Goal: Task Accomplishment & Management: Use online tool/utility

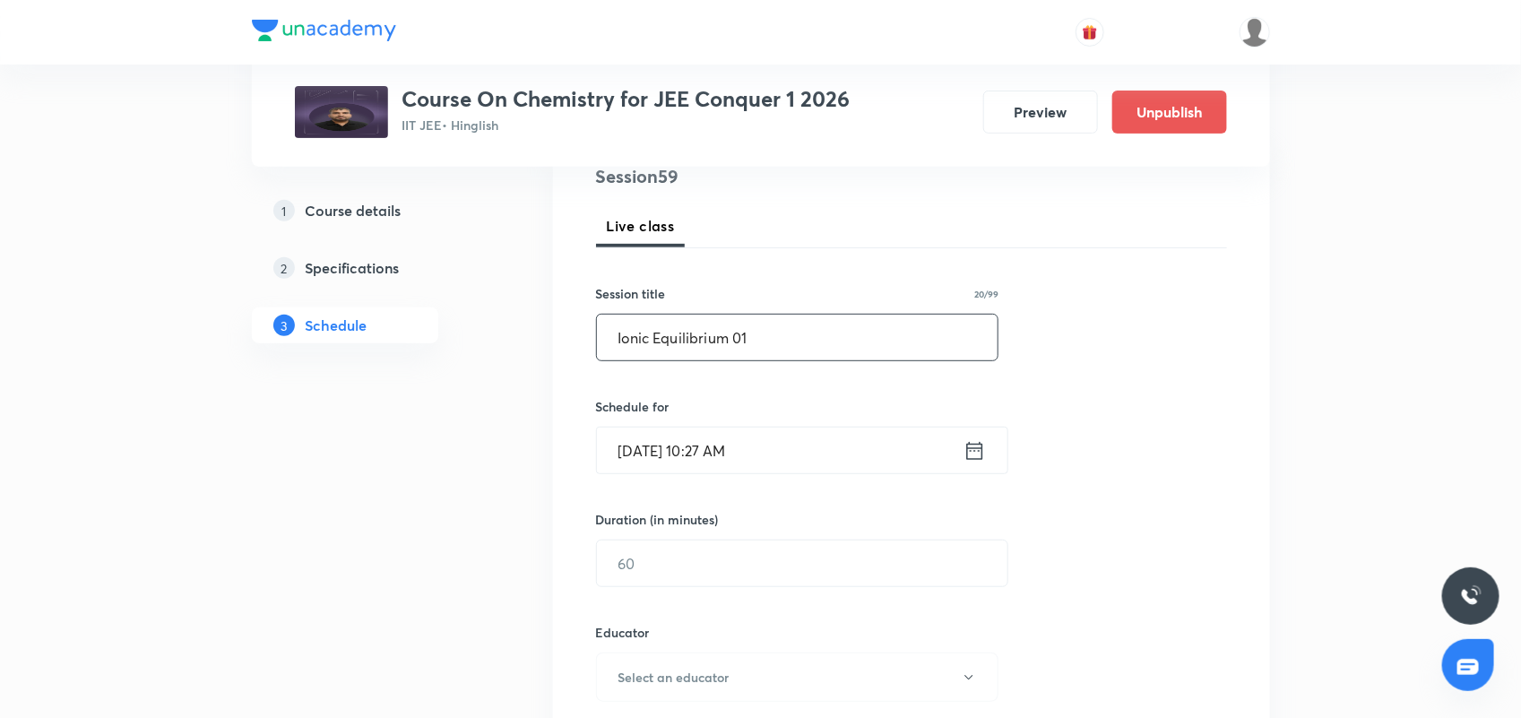
type input "Ionic Equilibrium 01"
click at [971, 449] on icon at bounding box center [974, 450] width 16 height 18
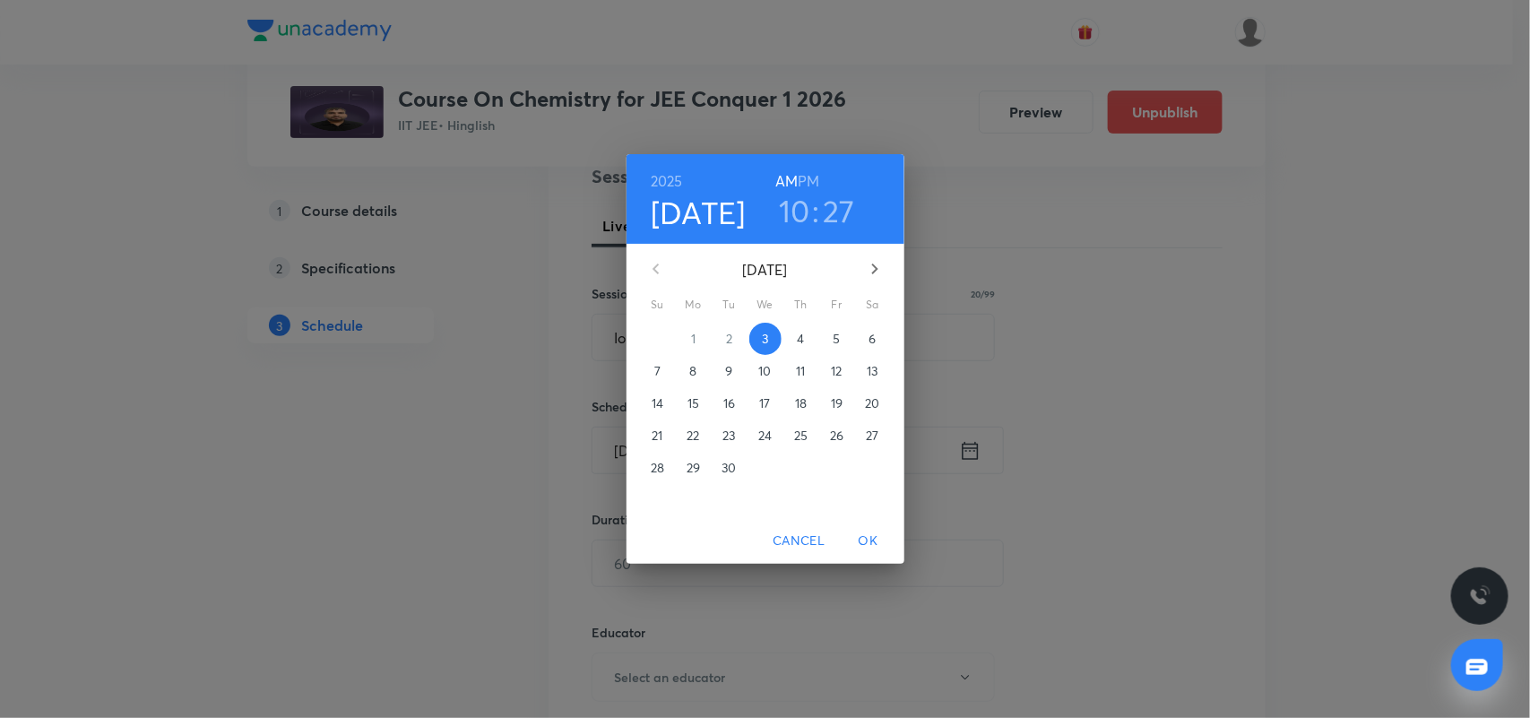
click at [805, 342] on span "4" at bounding box center [801, 339] width 32 height 18
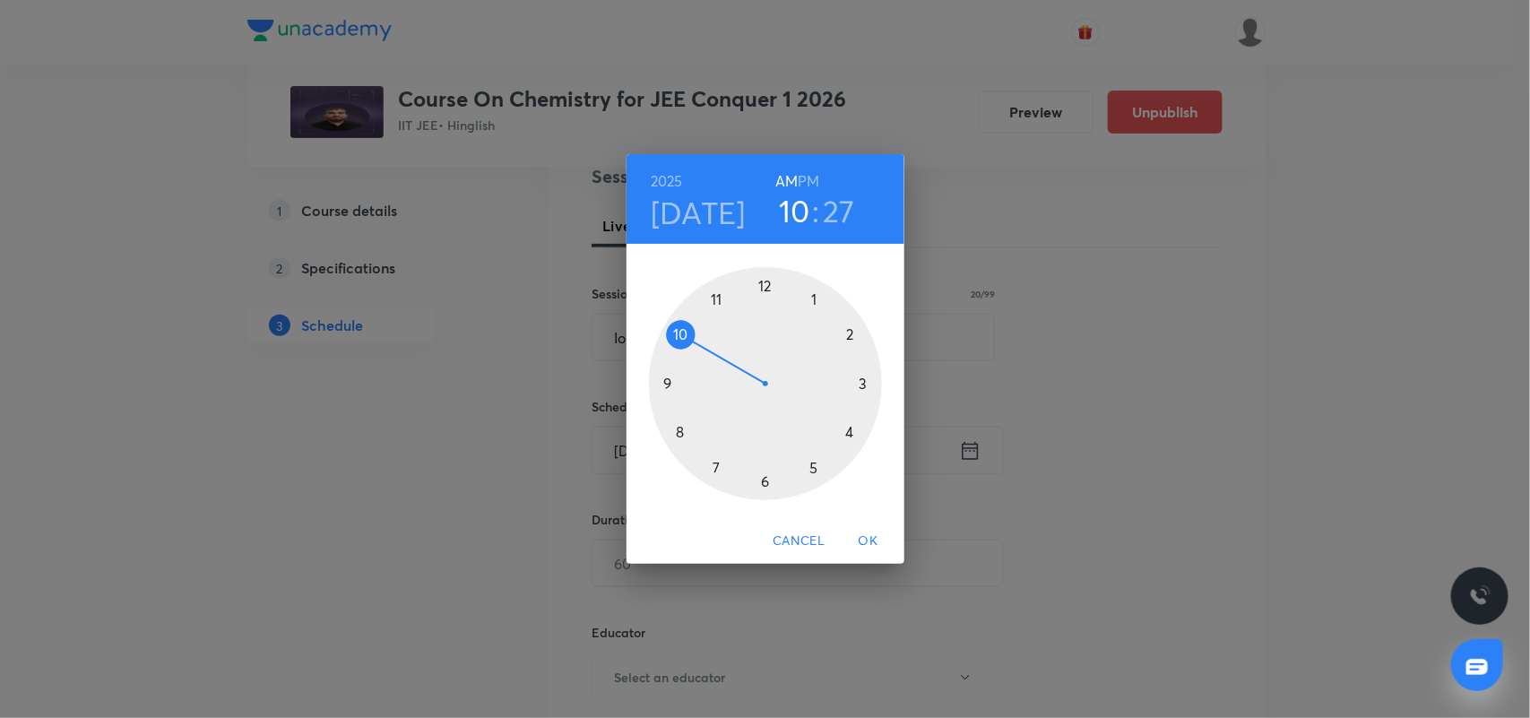
click at [681, 432] on div at bounding box center [765, 383] width 233 height 233
click at [771, 288] on div at bounding box center [765, 383] width 233 height 233
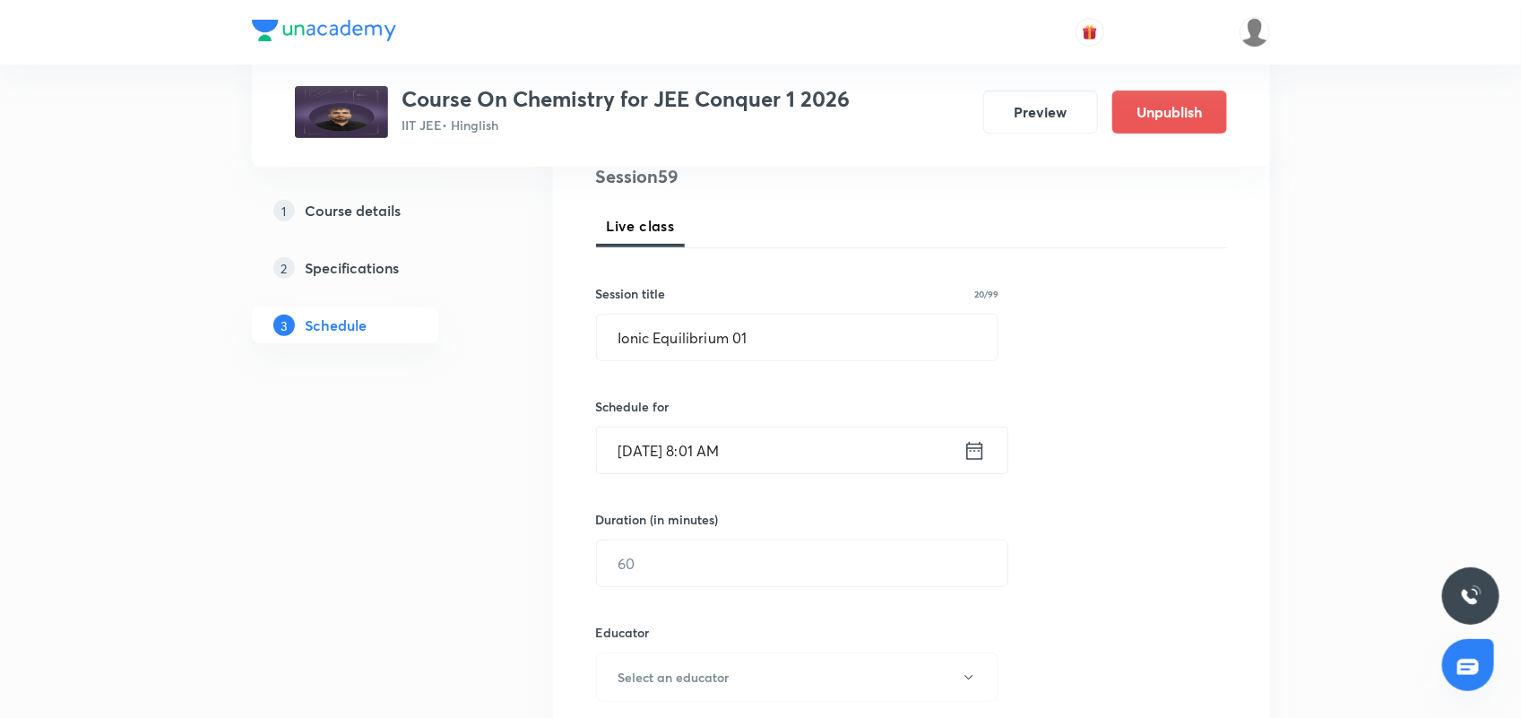
click at [964, 453] on icon at bounding box center [975, 450] width 22 height 25
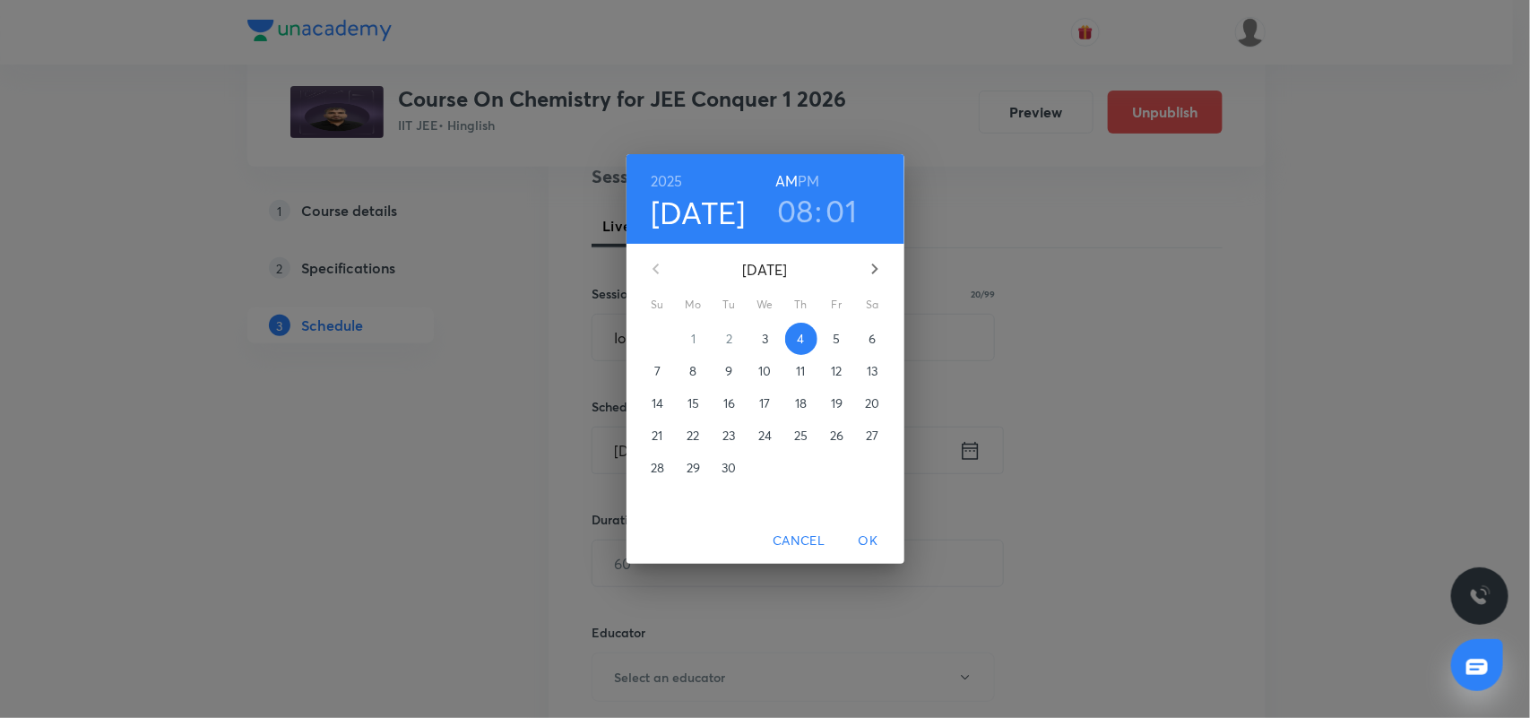
click at [840, 206] on h3 "01" at bounding box center [842, 211] width 31 height 38
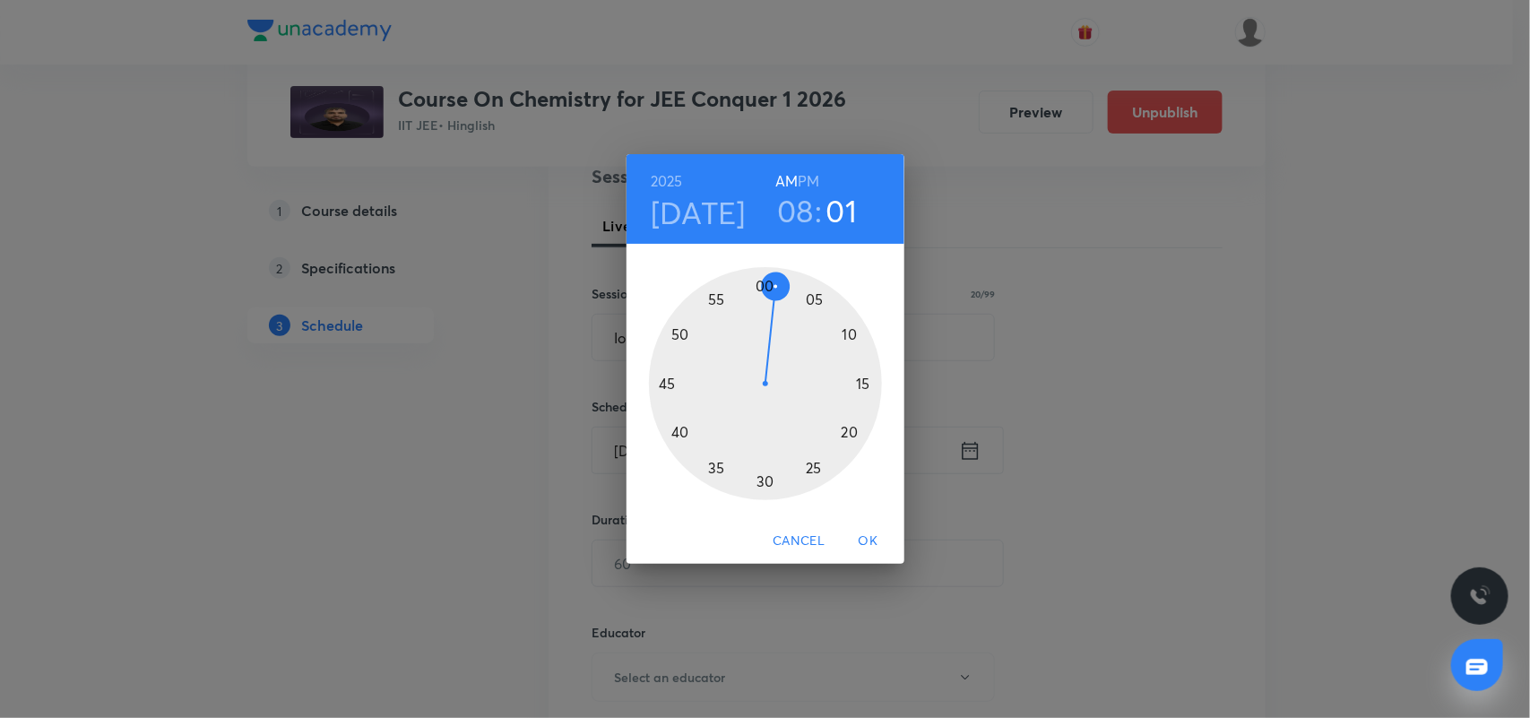
click at [762, 280] on div at bounding box center [765, 383] width 233 height 233
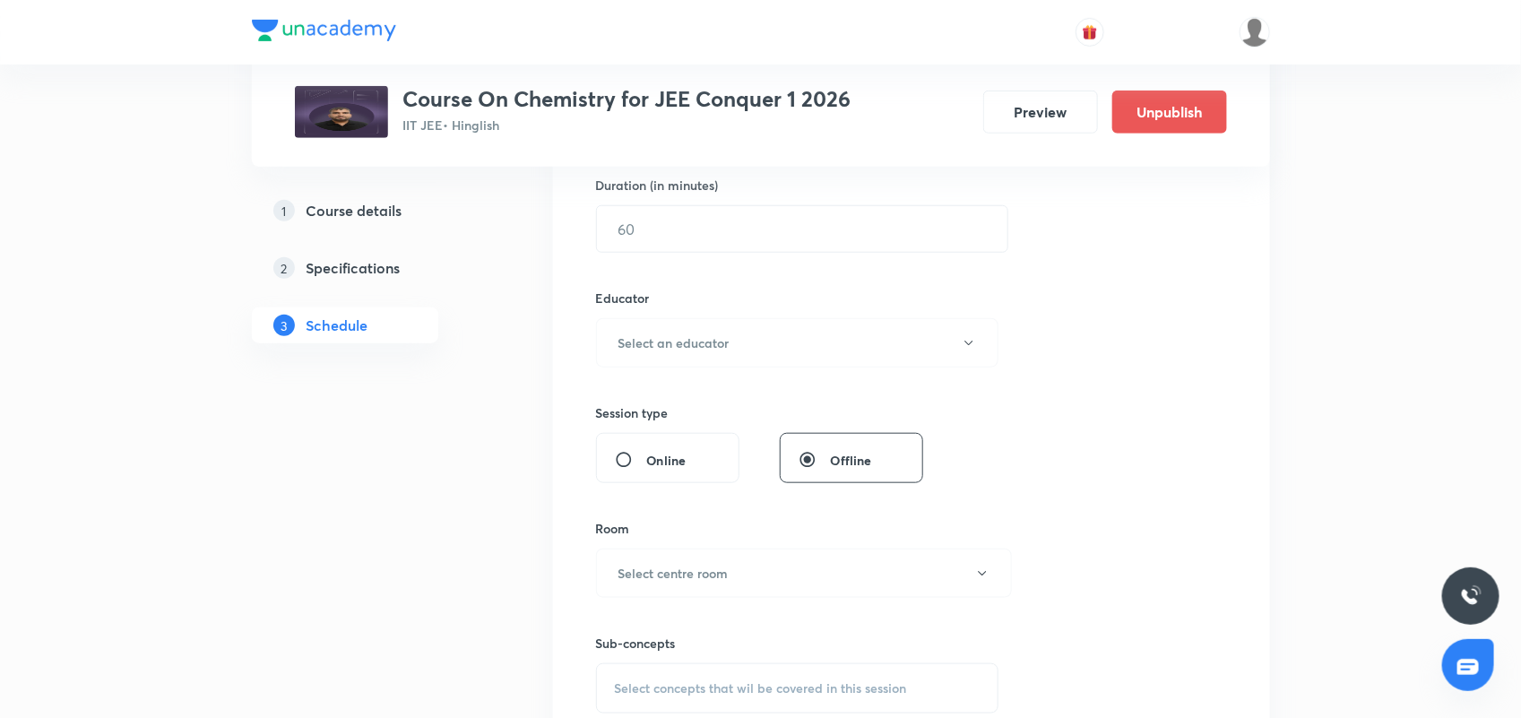
scroll to position [560, 0]
click at [682, 234] on input "text" at bounding box center [802, 227] width 411 height 46
type input "150"
click at [697, 346] on h6 "Select an educator" at bounding box center [674, 341] width 111 height 19
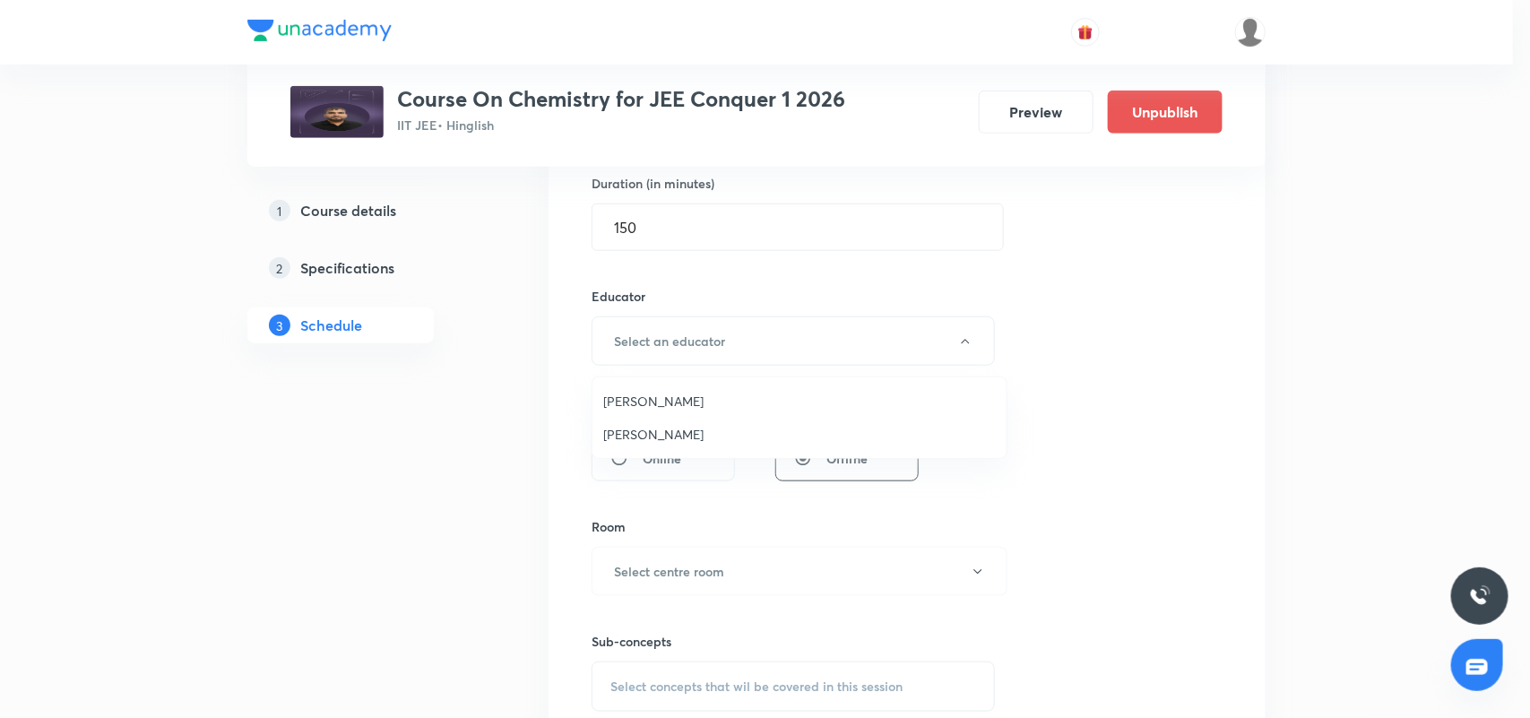
click at [674, 400] on span "[PERSON_NAME]" at bounding box center [799, 401] width 393 height 19
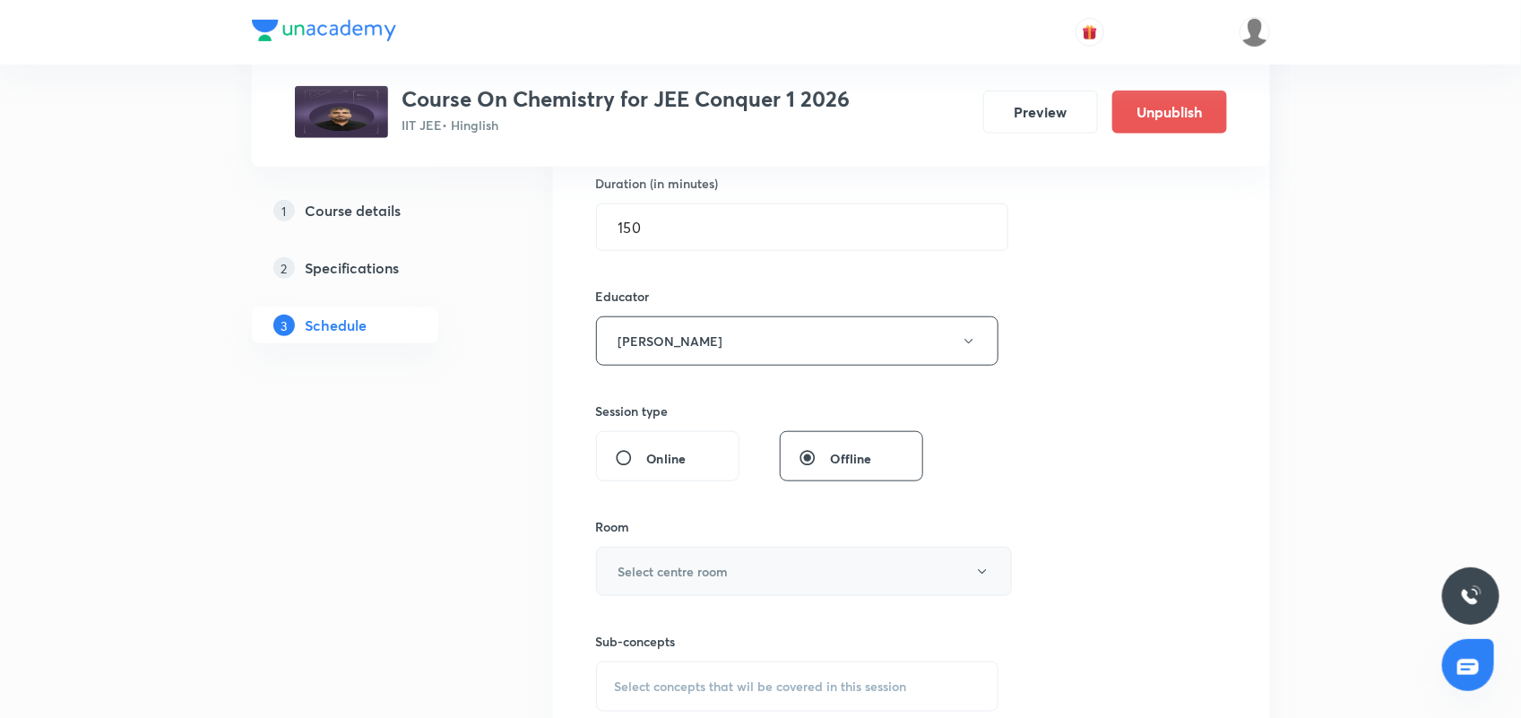
click at [706, 571] on h6 "Select centre room" at bounding box center [674, 571] width 110 height 19
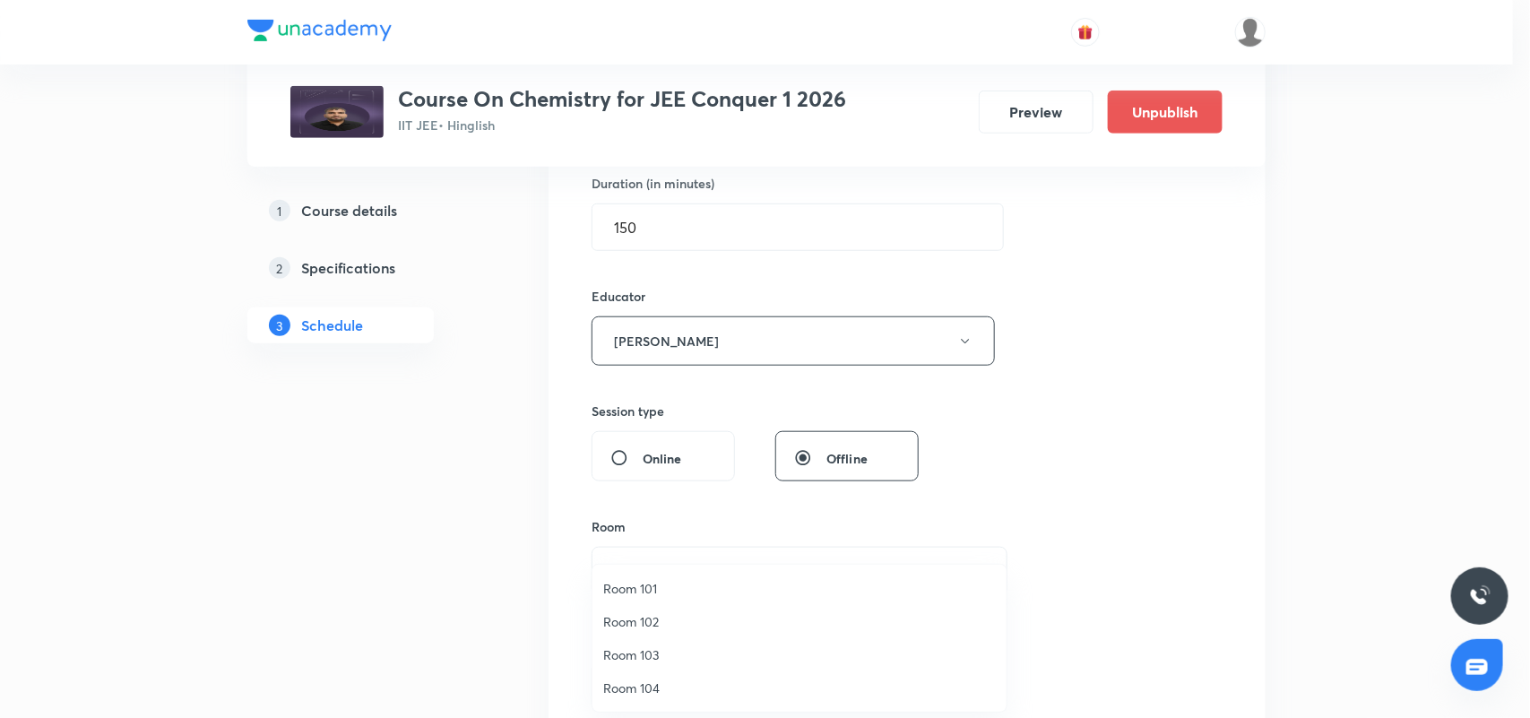
click at [654, 680] on span "Room 104" at bounding box center [799, 688] width 393 height 19
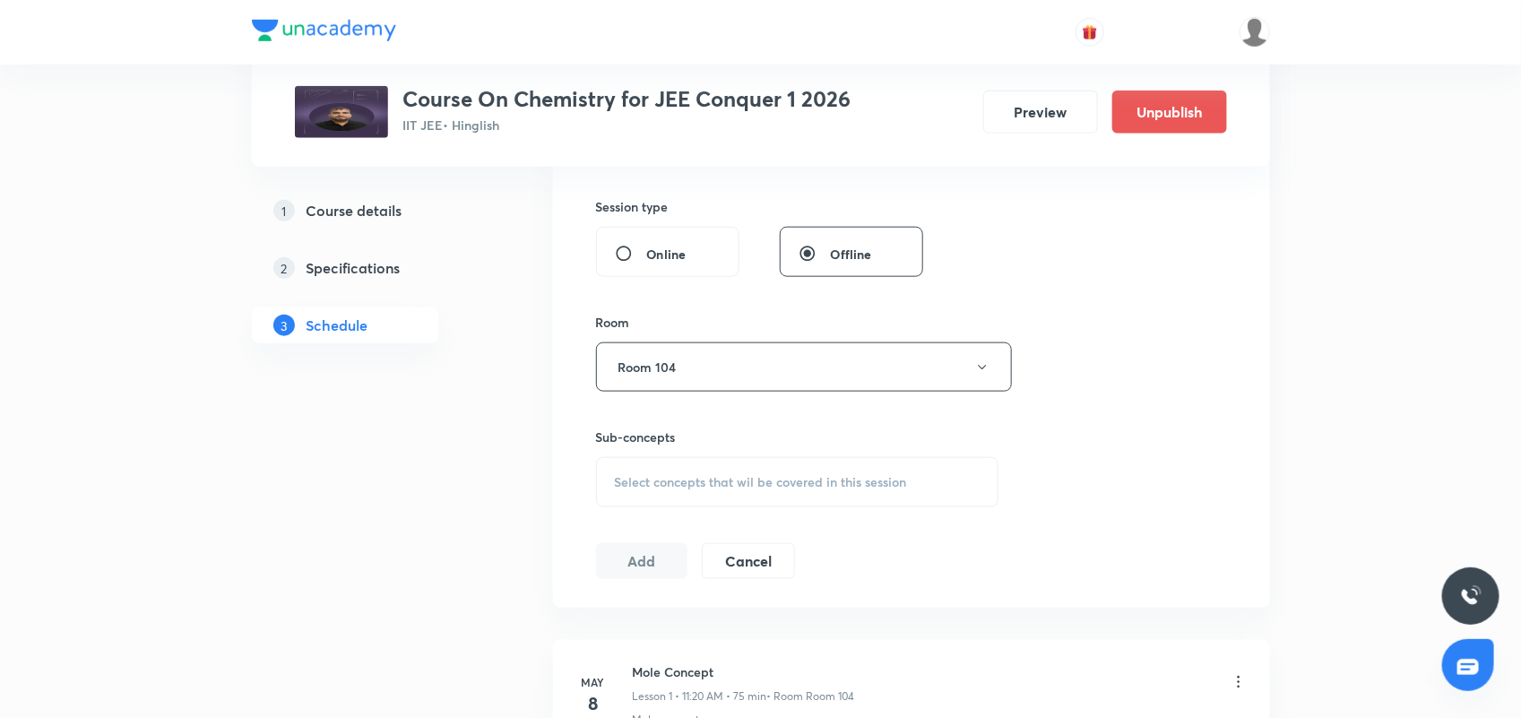
scroll to position [784, 0]
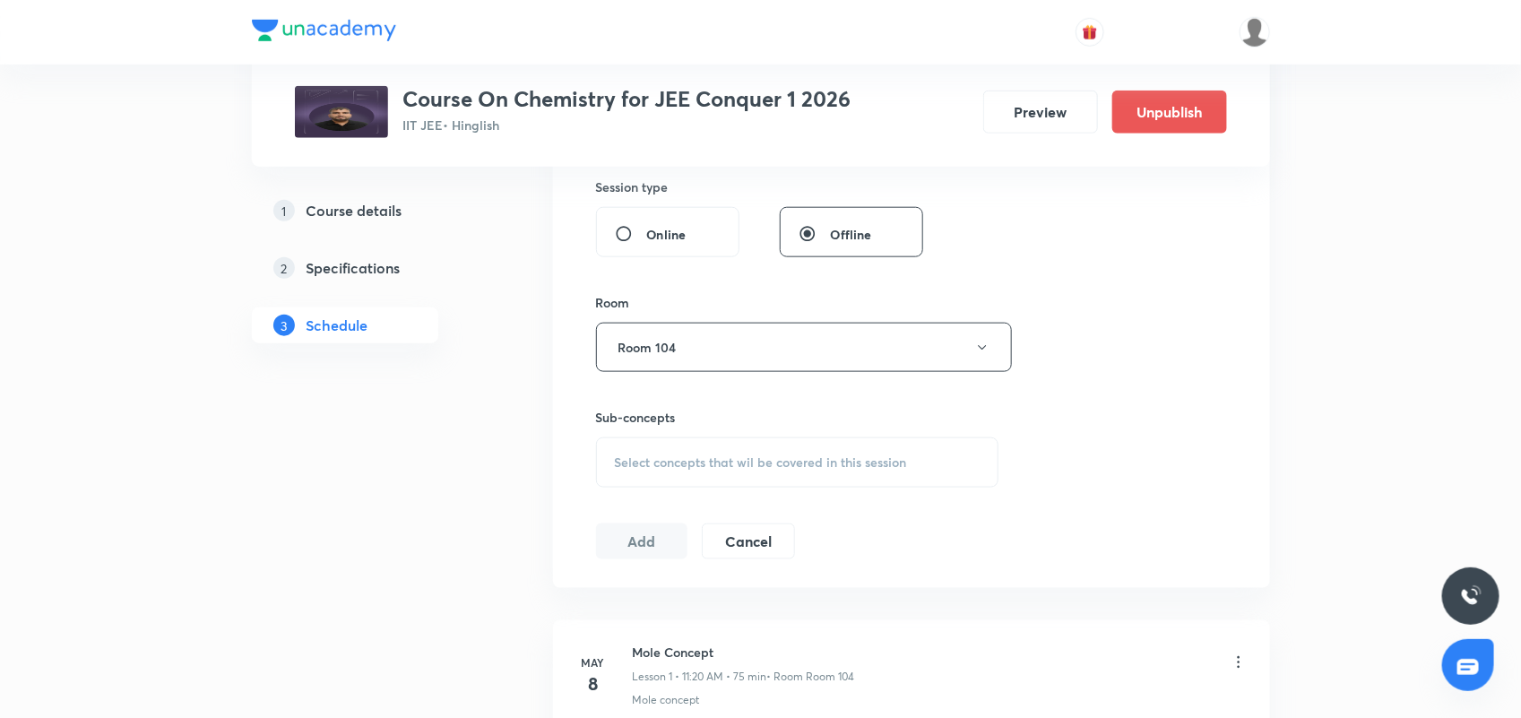
click at [708, 446] on div "Select concepts that wil be covered in this session" at bounding box center [797, 462] width 403 height 50
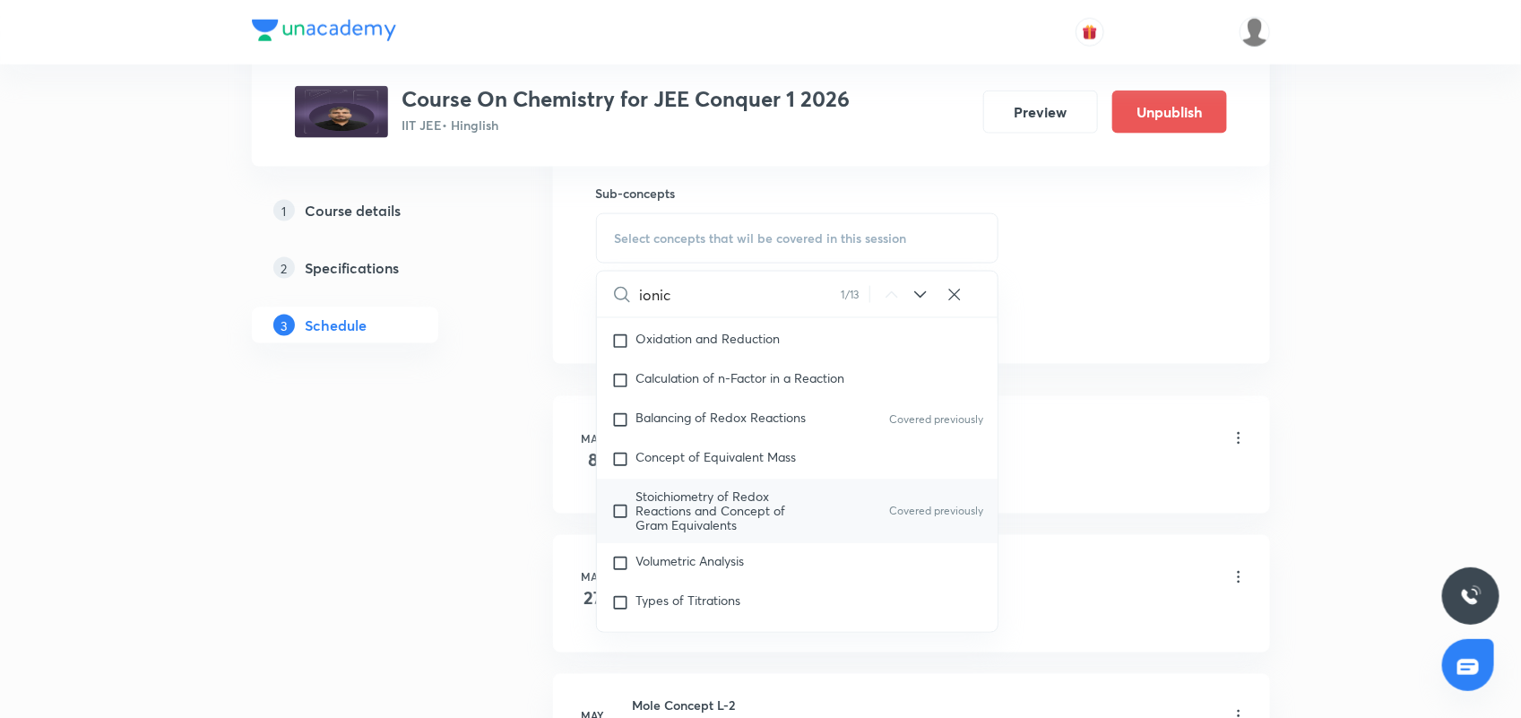
scroll to position [5142, 0]
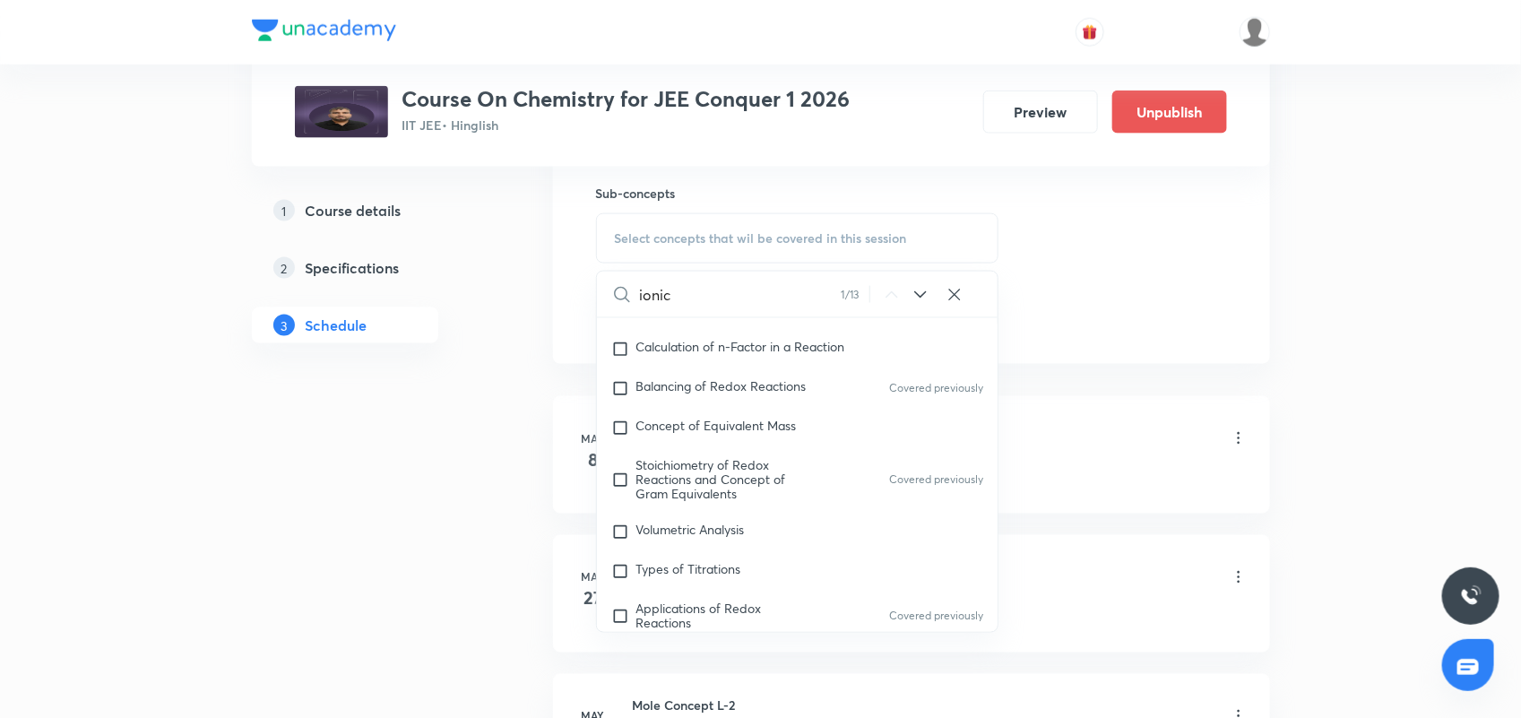
type input "ionic"
click at [915, 296] on icon at bounding box center [921, 295] width 22 height 22
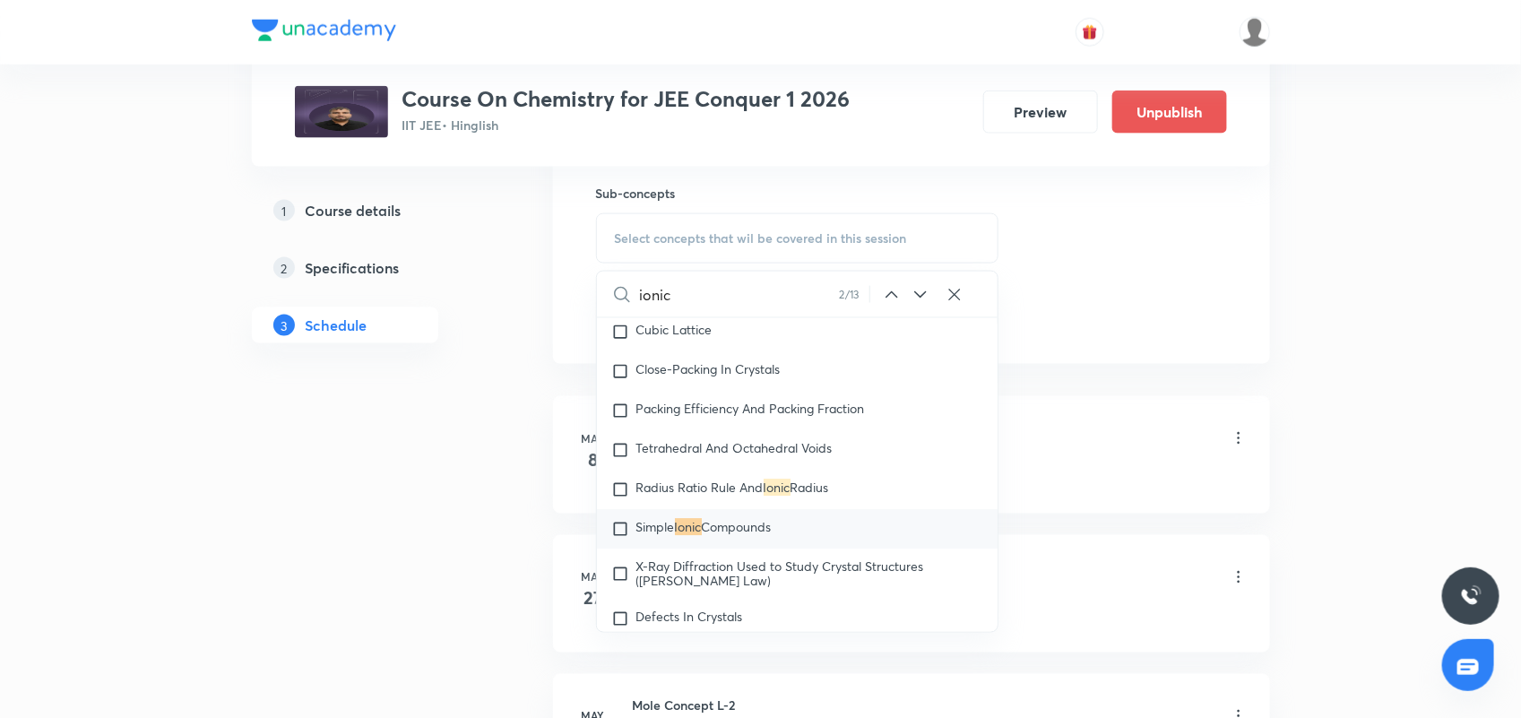
click at [915, 296] on icon at bounding box center [921, 295] width 22 height 22
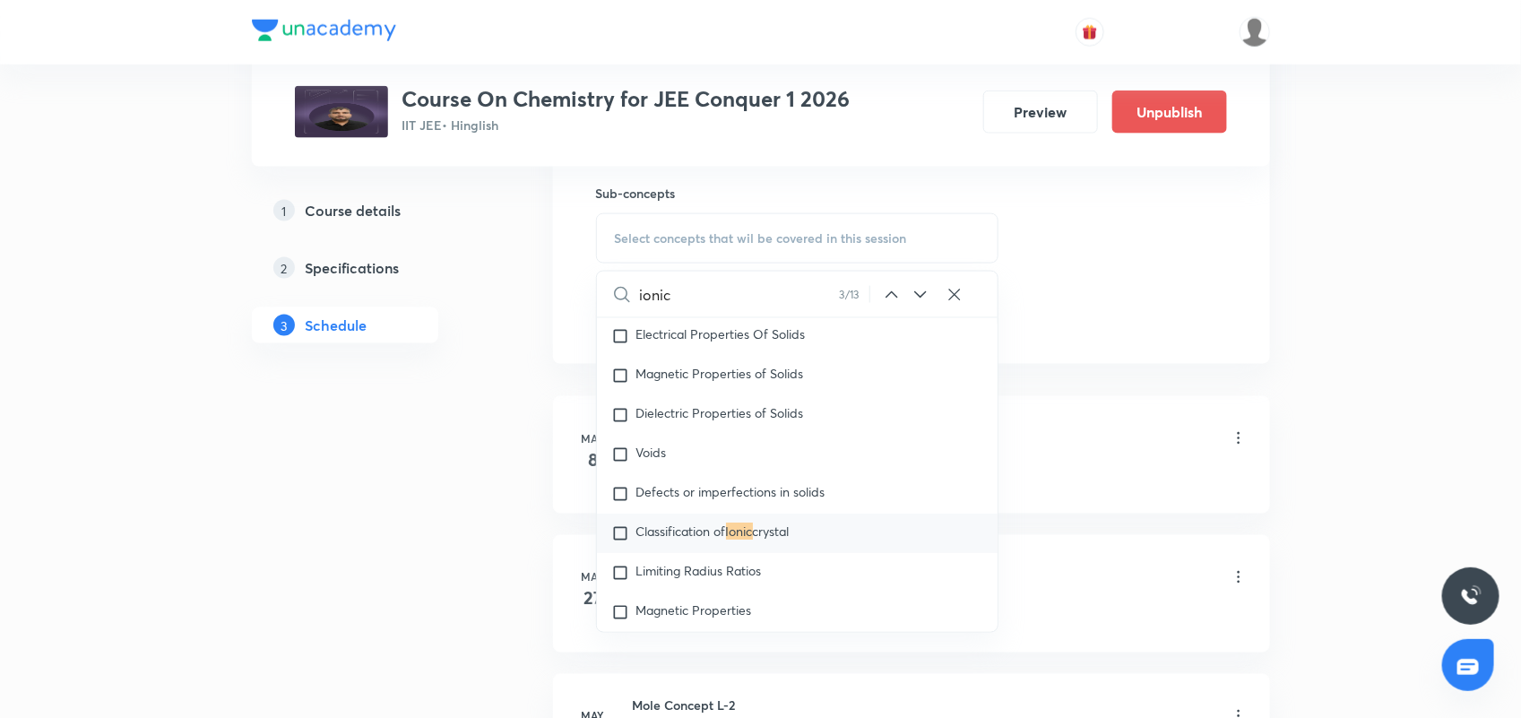
scroll to position [5955, 0]
click at [915, 296] on icon at bounding box center [921, 295] width 22 height 22
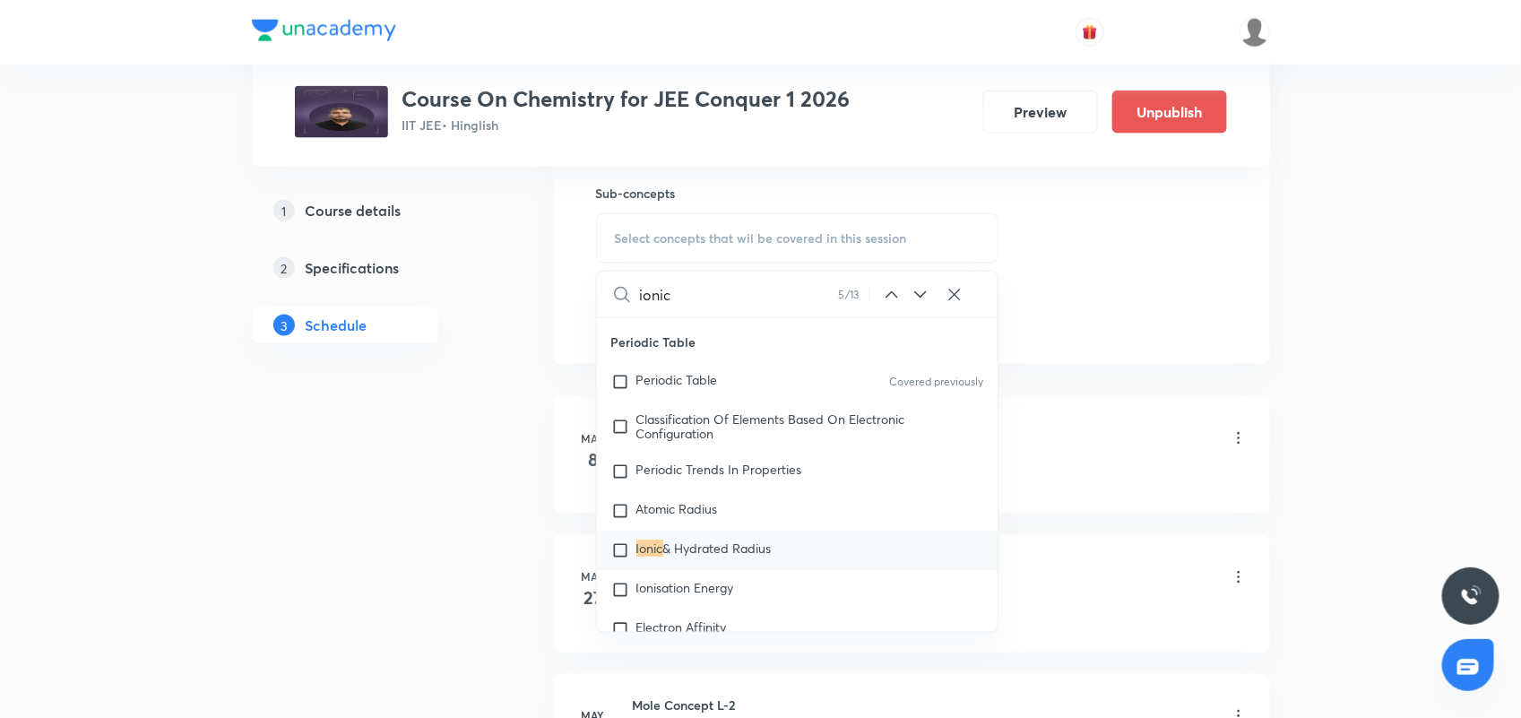
scroll to position [15306, 0]
click at [915, 296] on icon at bounding box center [921, 295] width 22 height 22
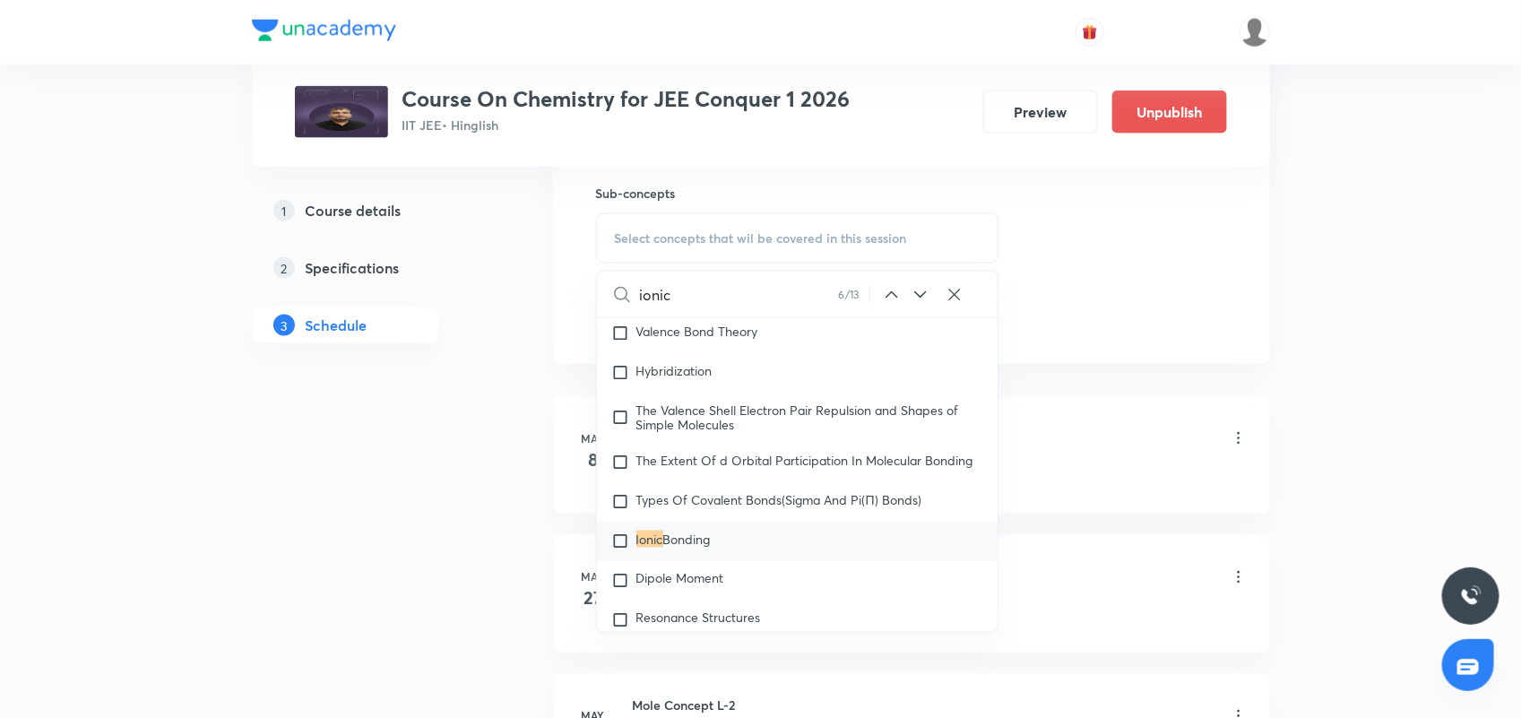
scroll to position [25649, 0]
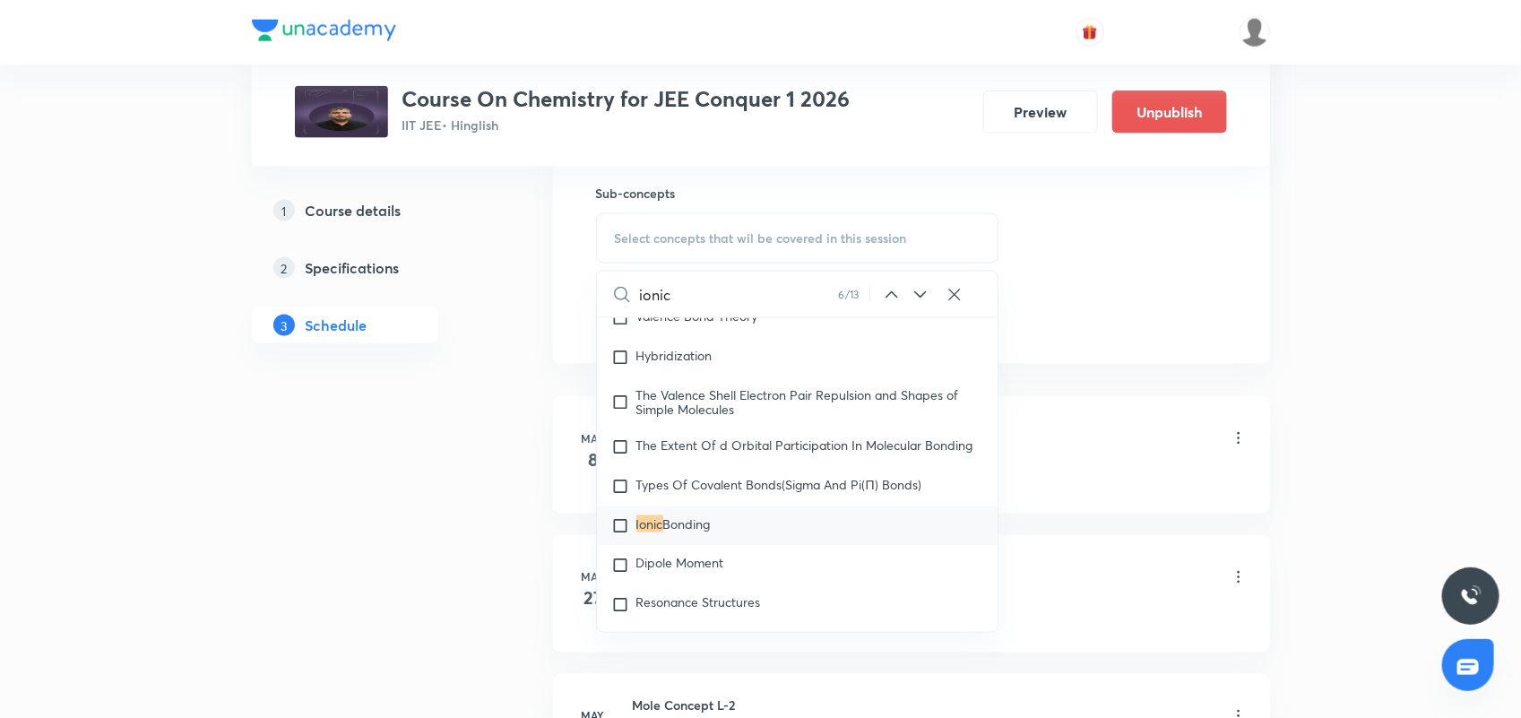
click at [691, 533] on div "Ionic Bonding" at bounding box center [798, 526] width 402 height 39
checkbox input "true"
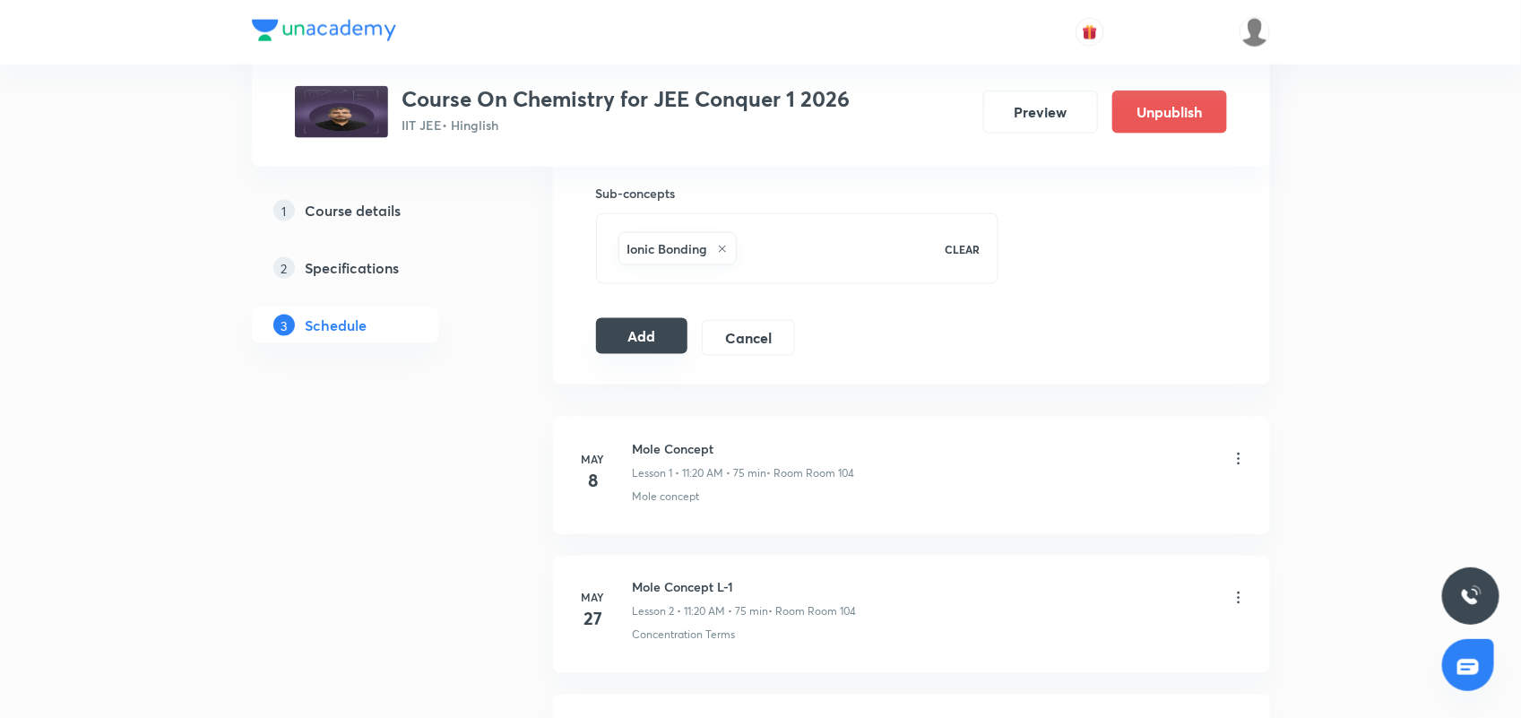
click at [632, 342] on button "Add" at bounding box center [642, 336] width 92 height 36
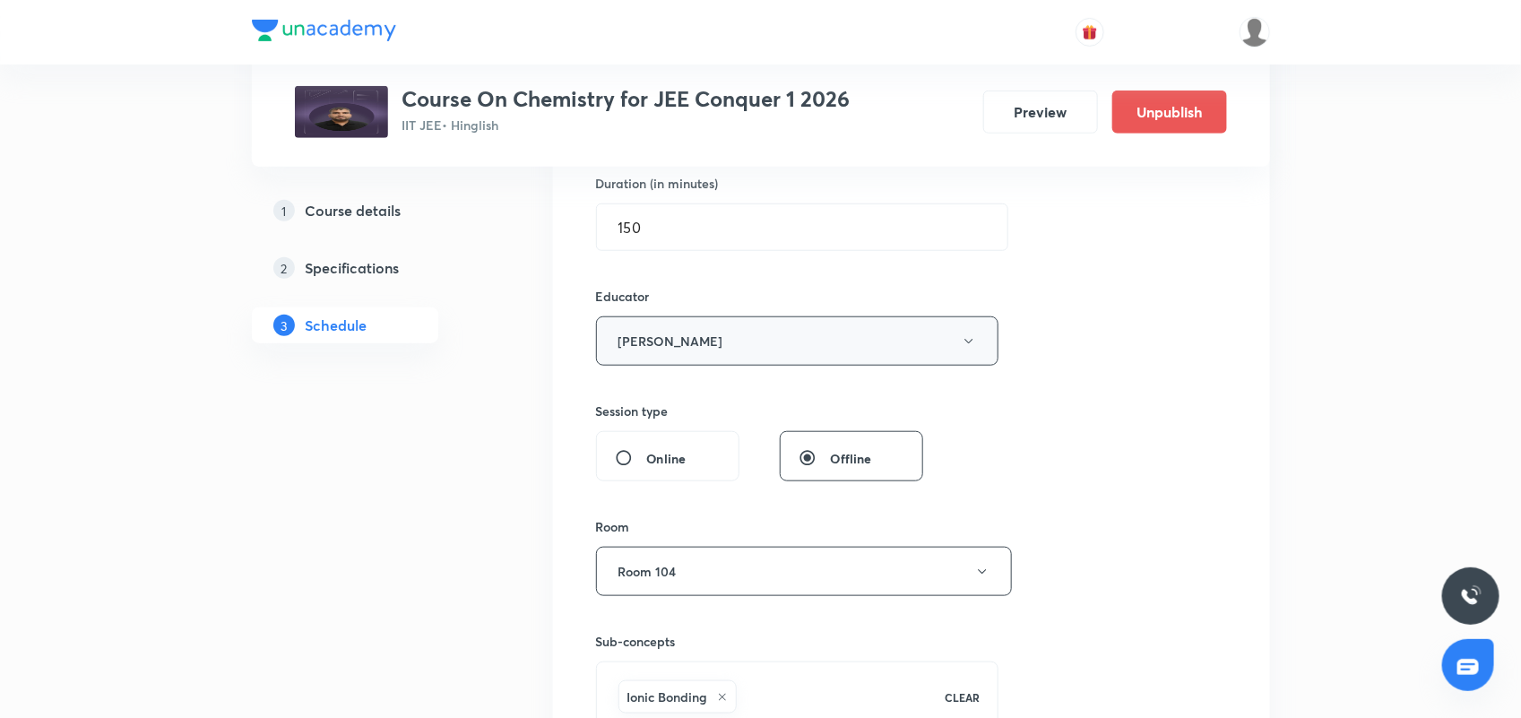
scroll to position [336, 0]
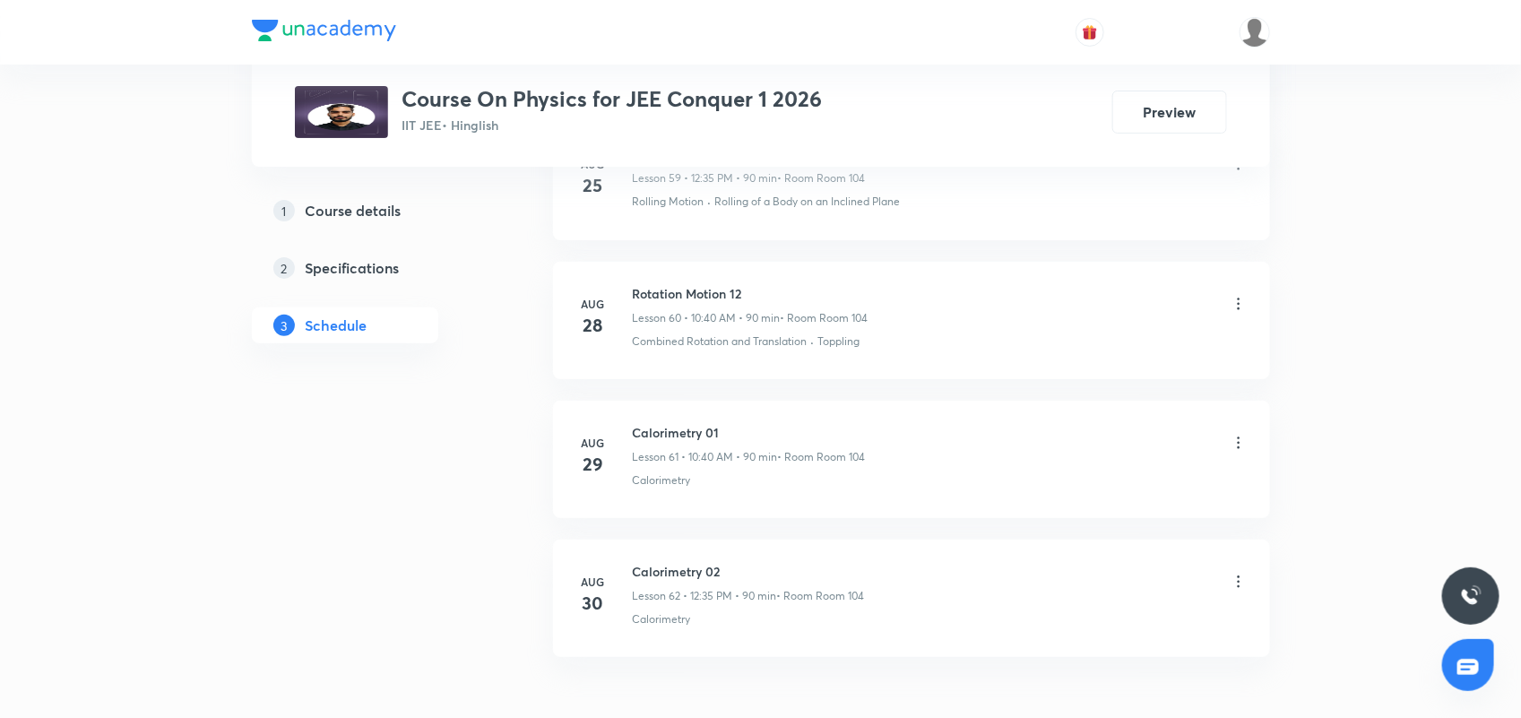
scroll to position [9365, 0]
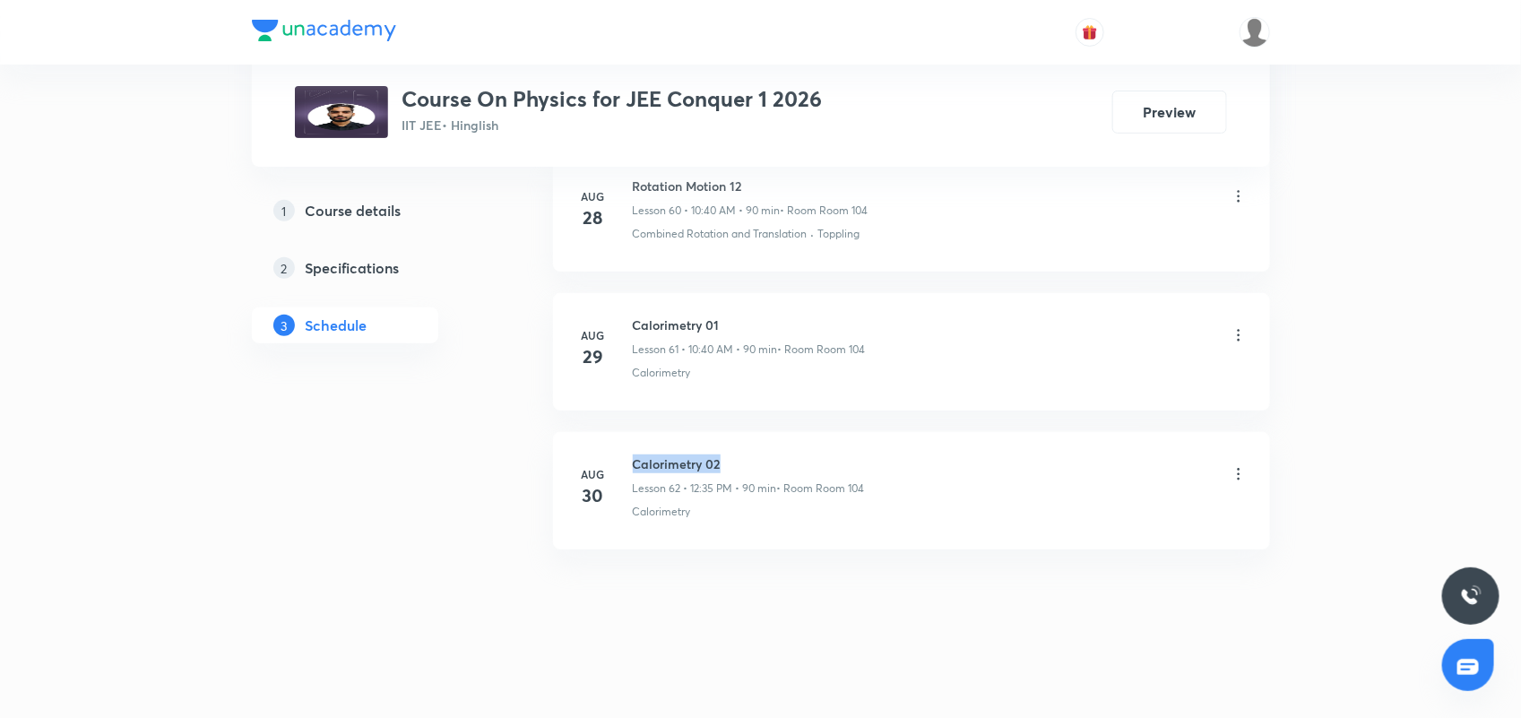
drag, startPoint x: 632, startPoint y: 463, endPoint x: 772, endPoint y: 459, distance: 139.9
click at [772, 459] on h6 "Calorimetry 02" at bounding box center [749, 464] width 232 height 19
copy h6 "Calorimetry 02"
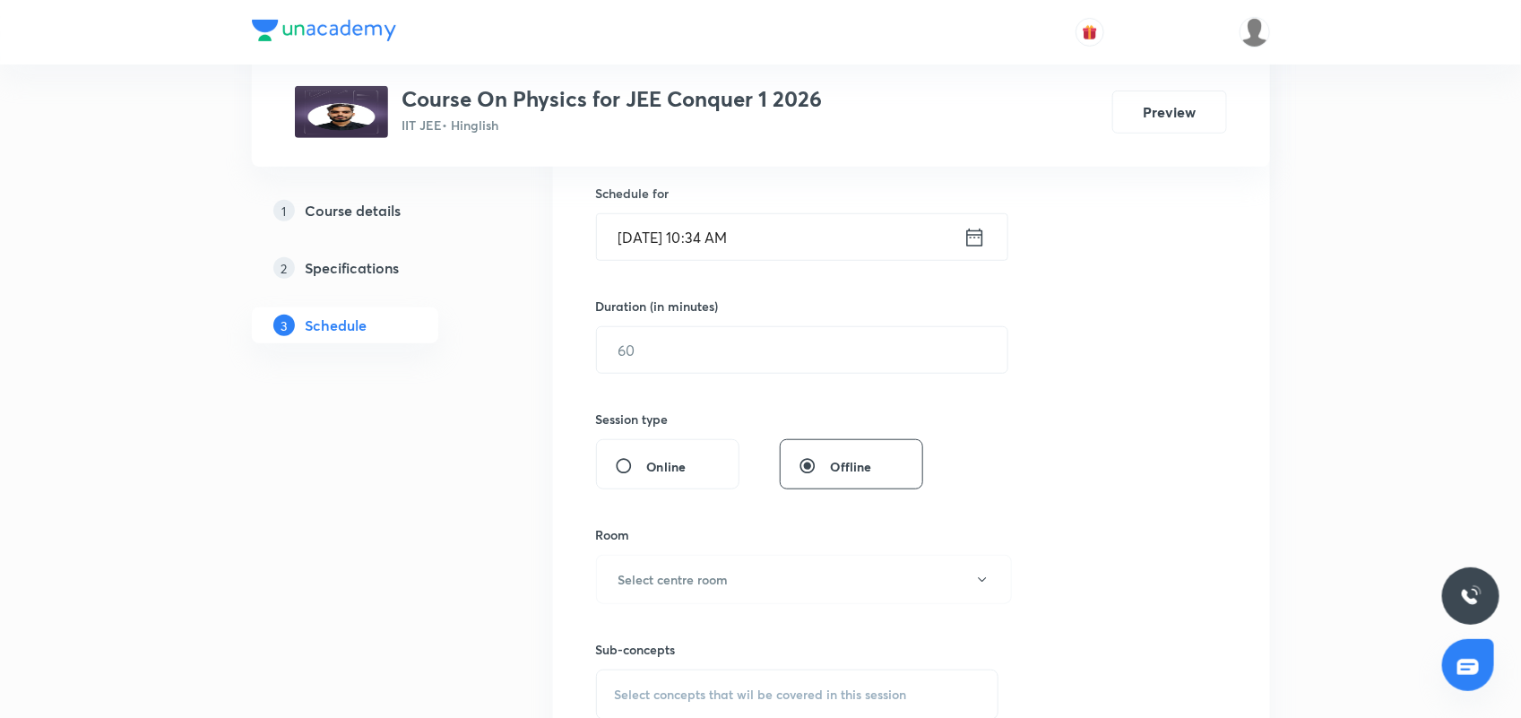
scroll to position [336, 0]
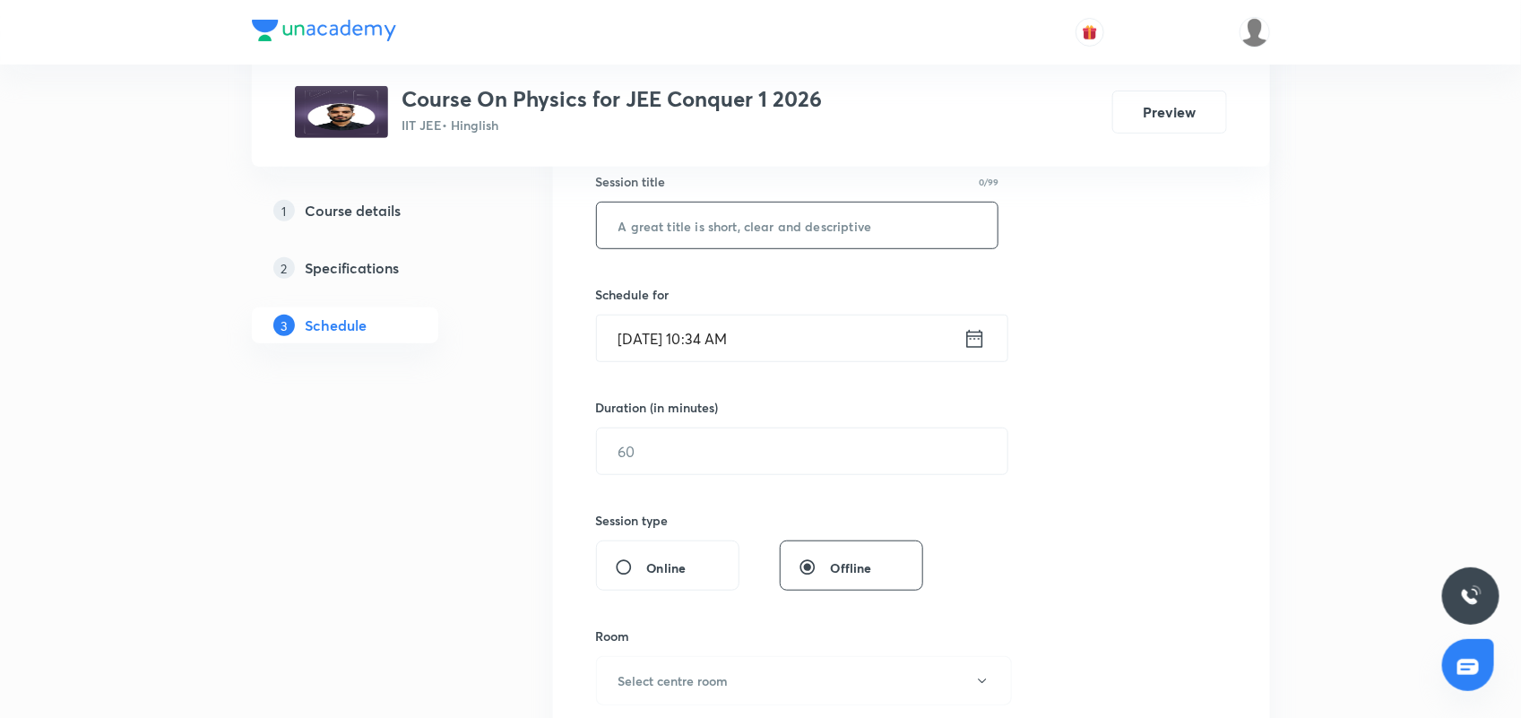
click at [709, 229] on input "text" at bounding box center [798, 226] width 402 height 46
type input "Elasiticity 01"
click at [969, 337] on icon at bounding box center [974, 338] width 16 height 18
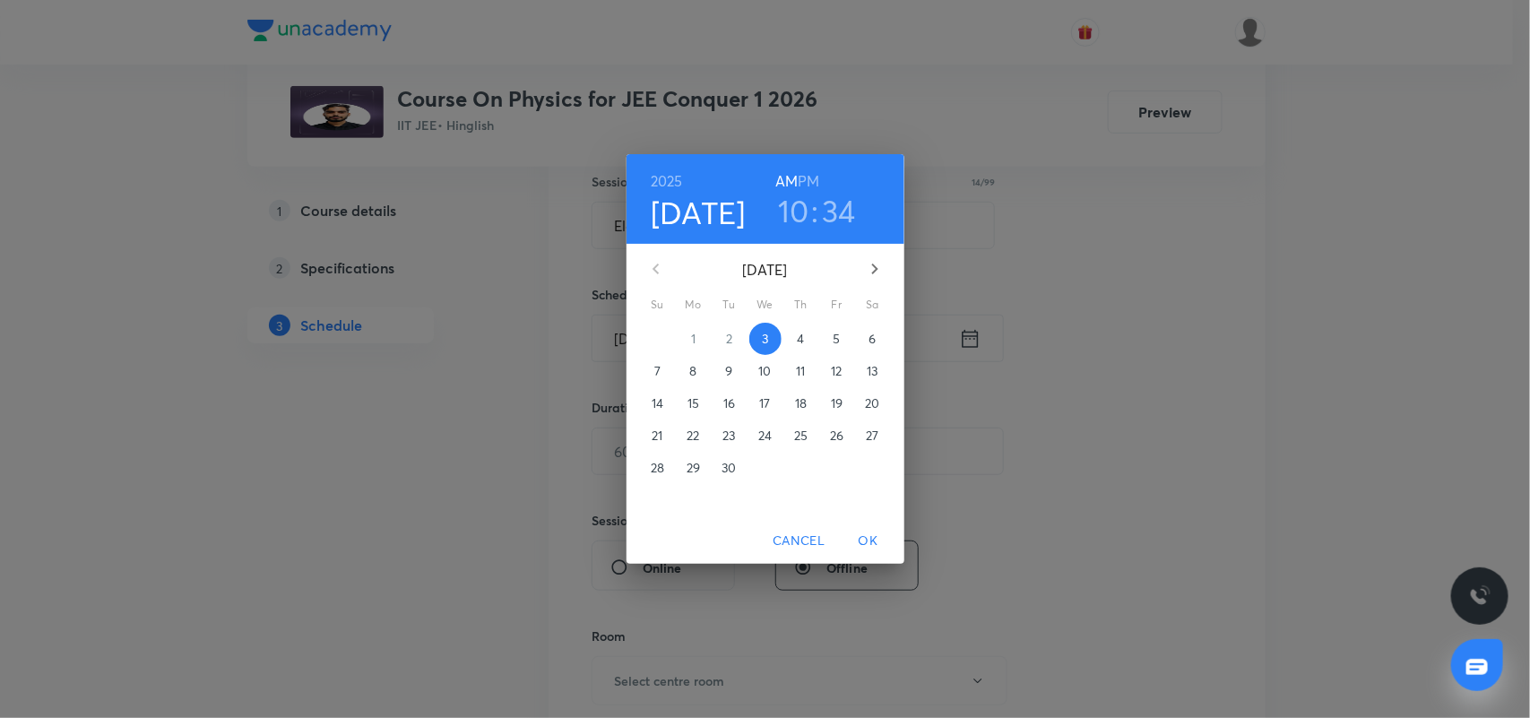
drag, startPoint x: 822, startPoint y: 204, endPoint x: 826, endPoint y: 212, distance: 9.7
click at [822, 204] on h3 "34" at bounding box center [839, 211] width 34 height 38
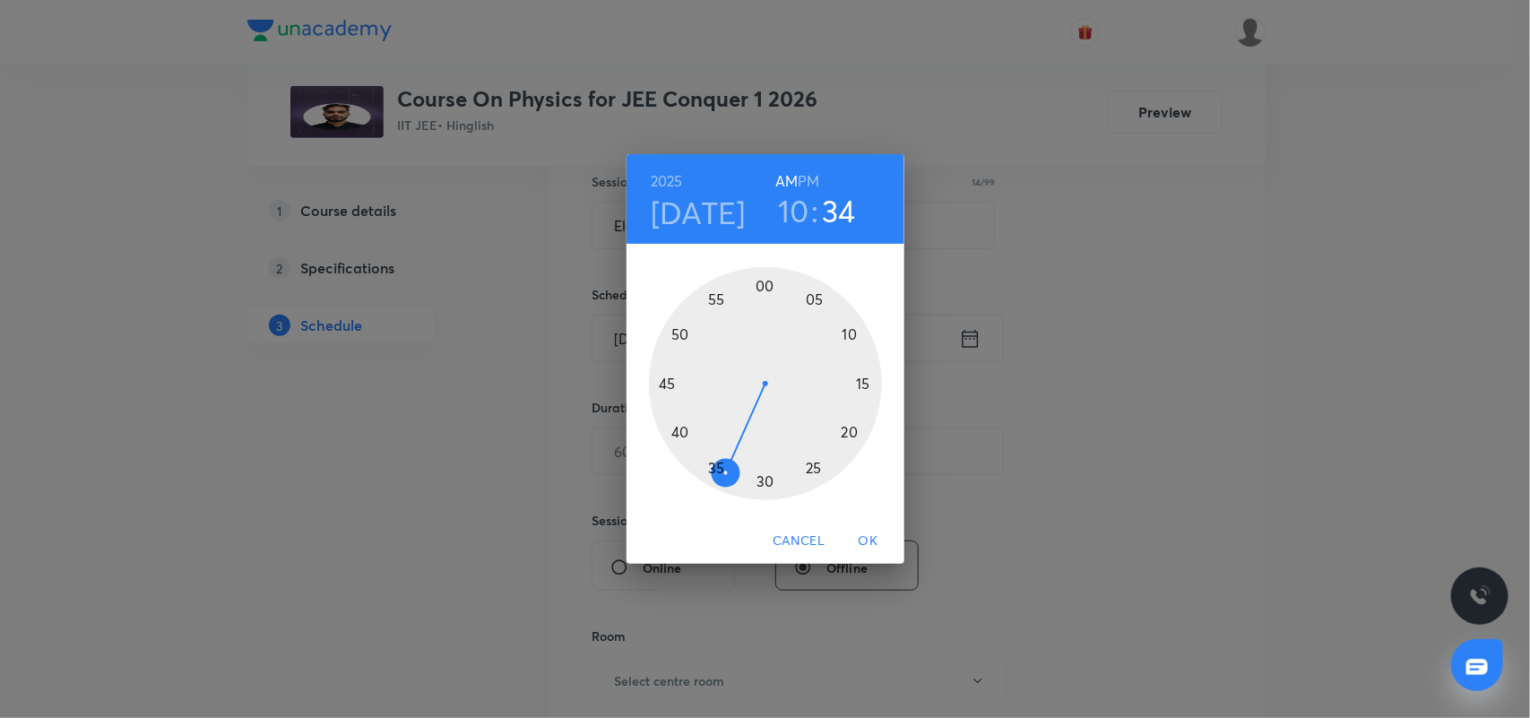
click at [678, 435] on div at bounding box center [765, 383] width 233 height 233
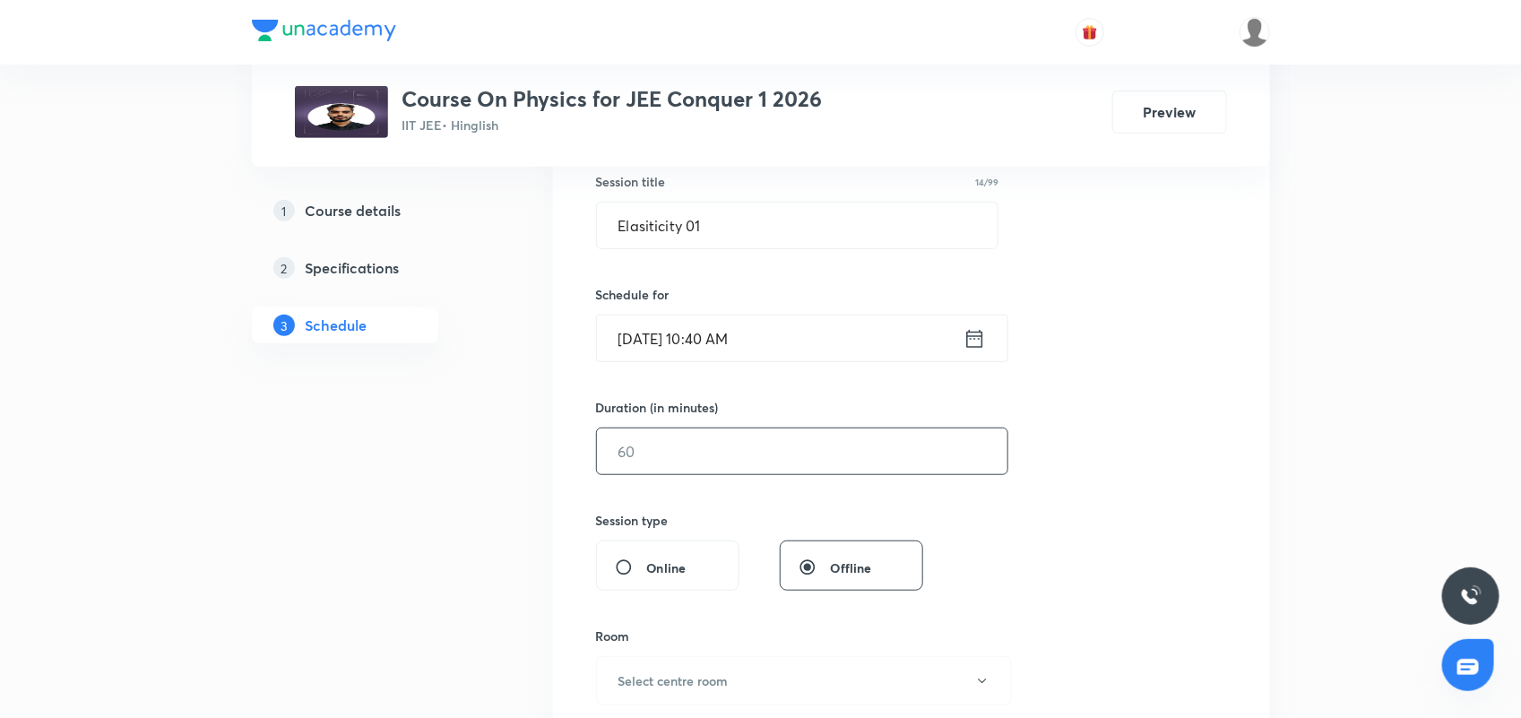
click at [695, 446] on input "text" at bounding box center [802, 452] width 411 height 46
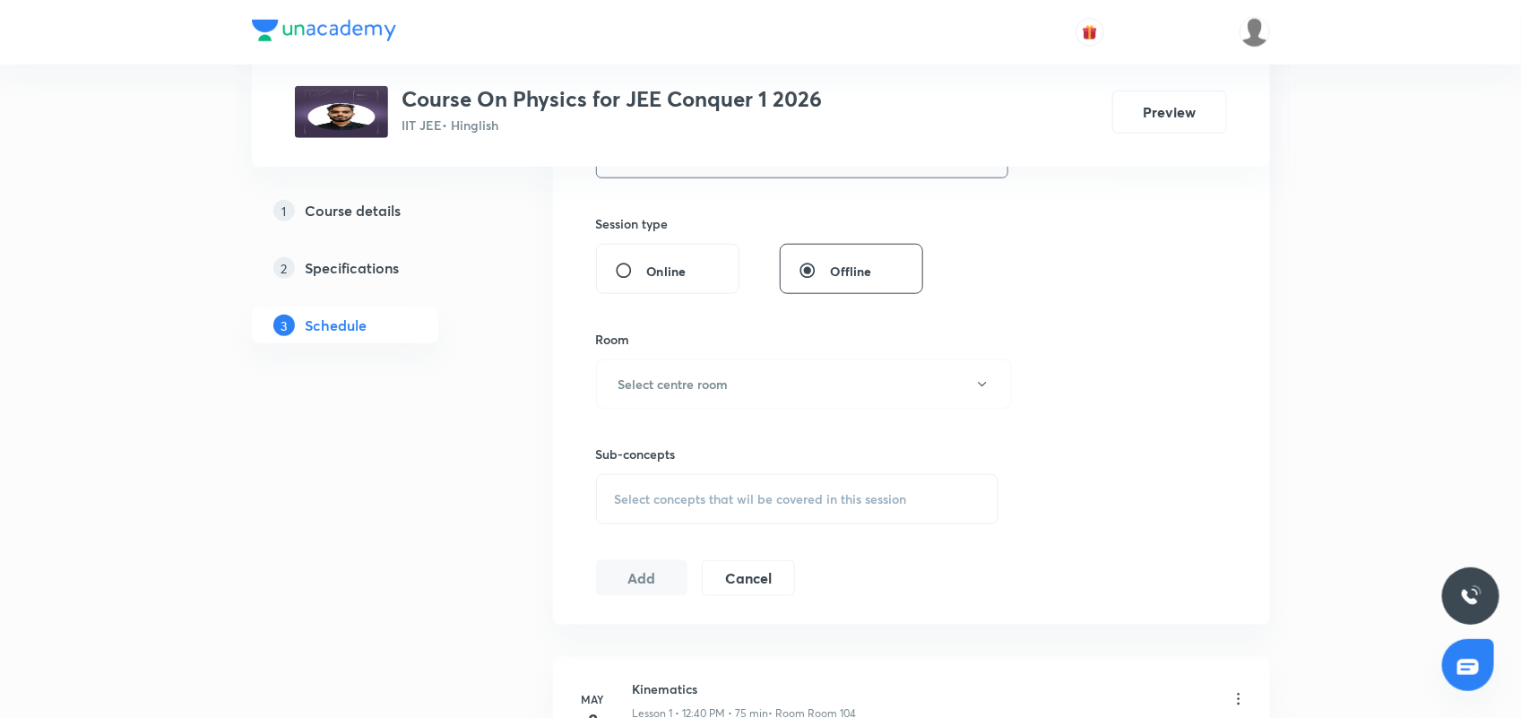
scroll to position [672, 0]
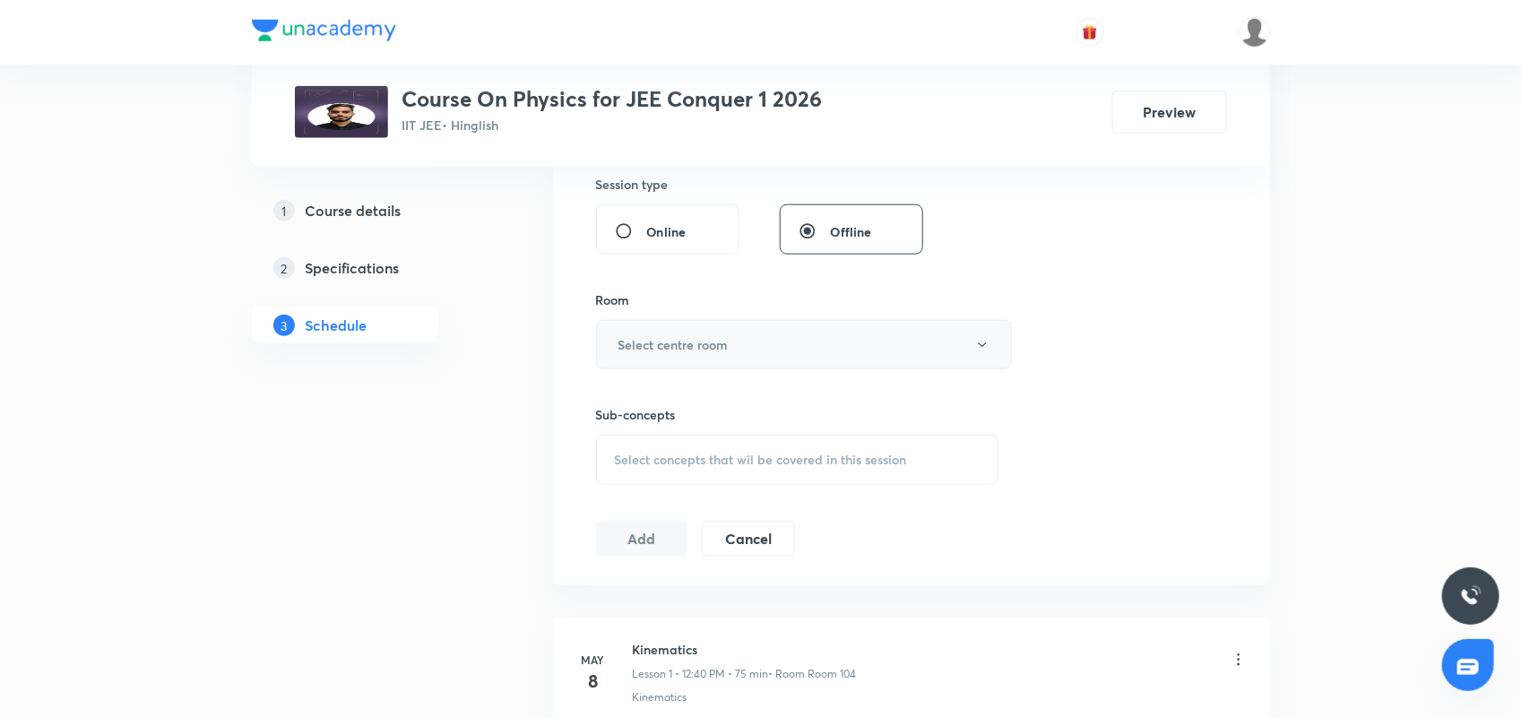
type input "90"
click at [684, 345] on h6 "Select centre room" at bounding box center [674, 344] width 110 height 19
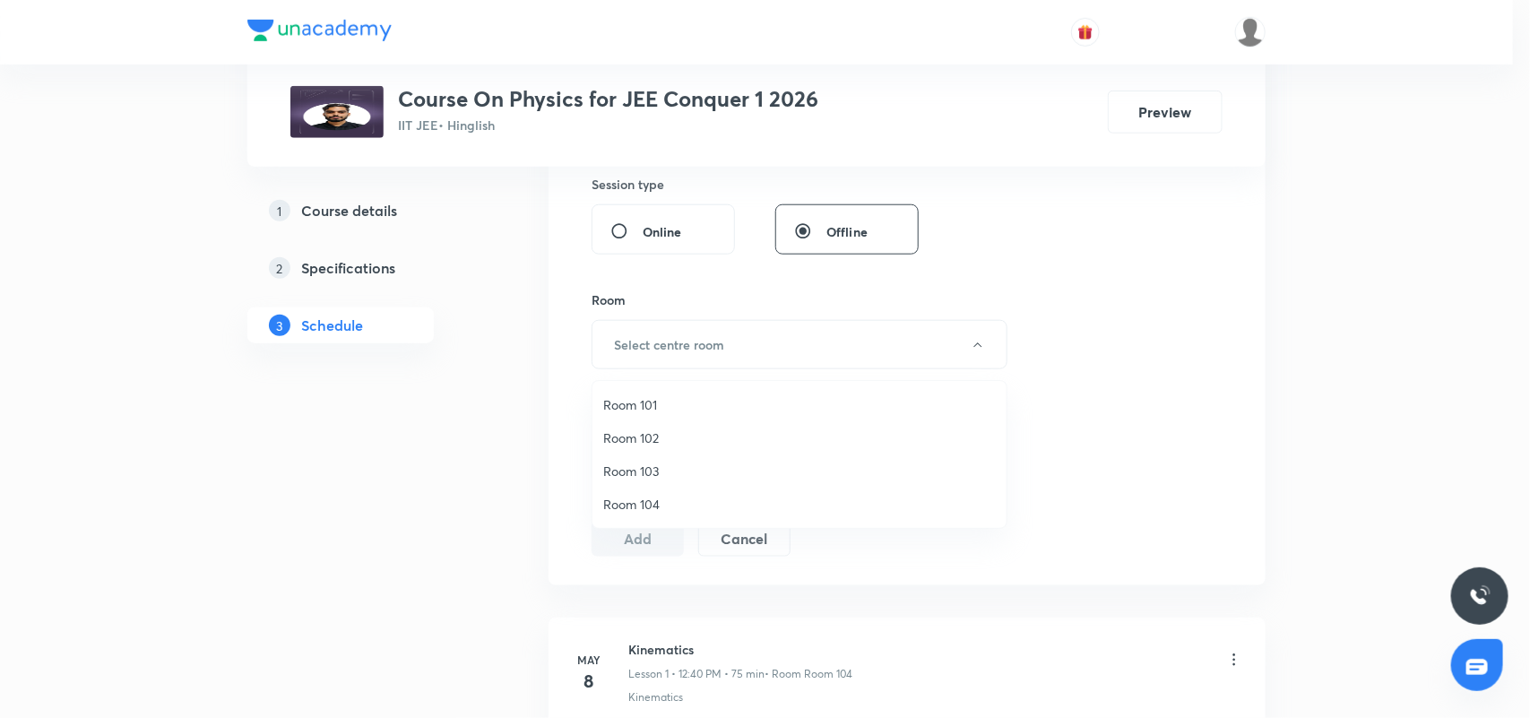
click at [659, 503] on span "Room 104" at bounding box center [799, 504] width 393 height 19
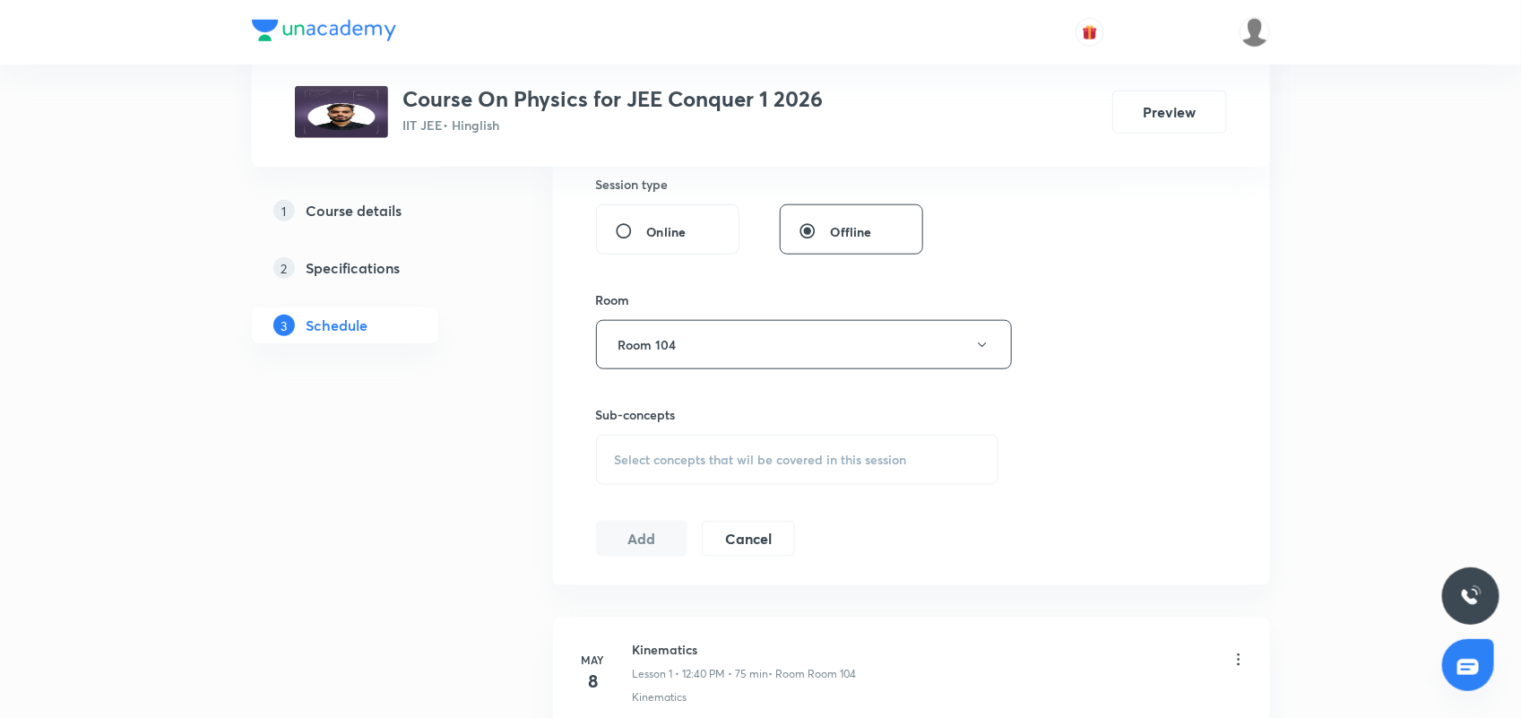
click at [700, 453] on span "Select concepts that wil be covered in this session" at bounding box center [761, 460] width 292 height 14
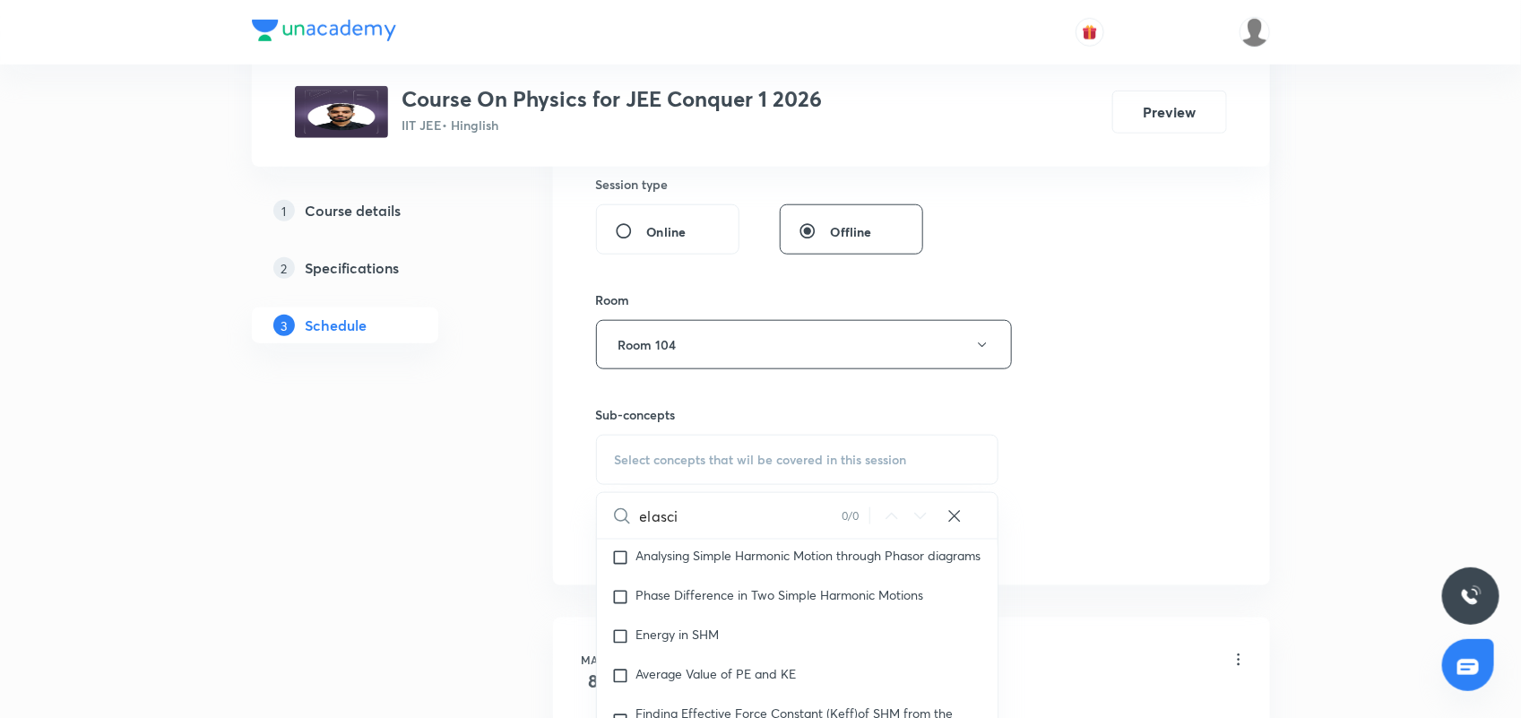
type input "elascit"
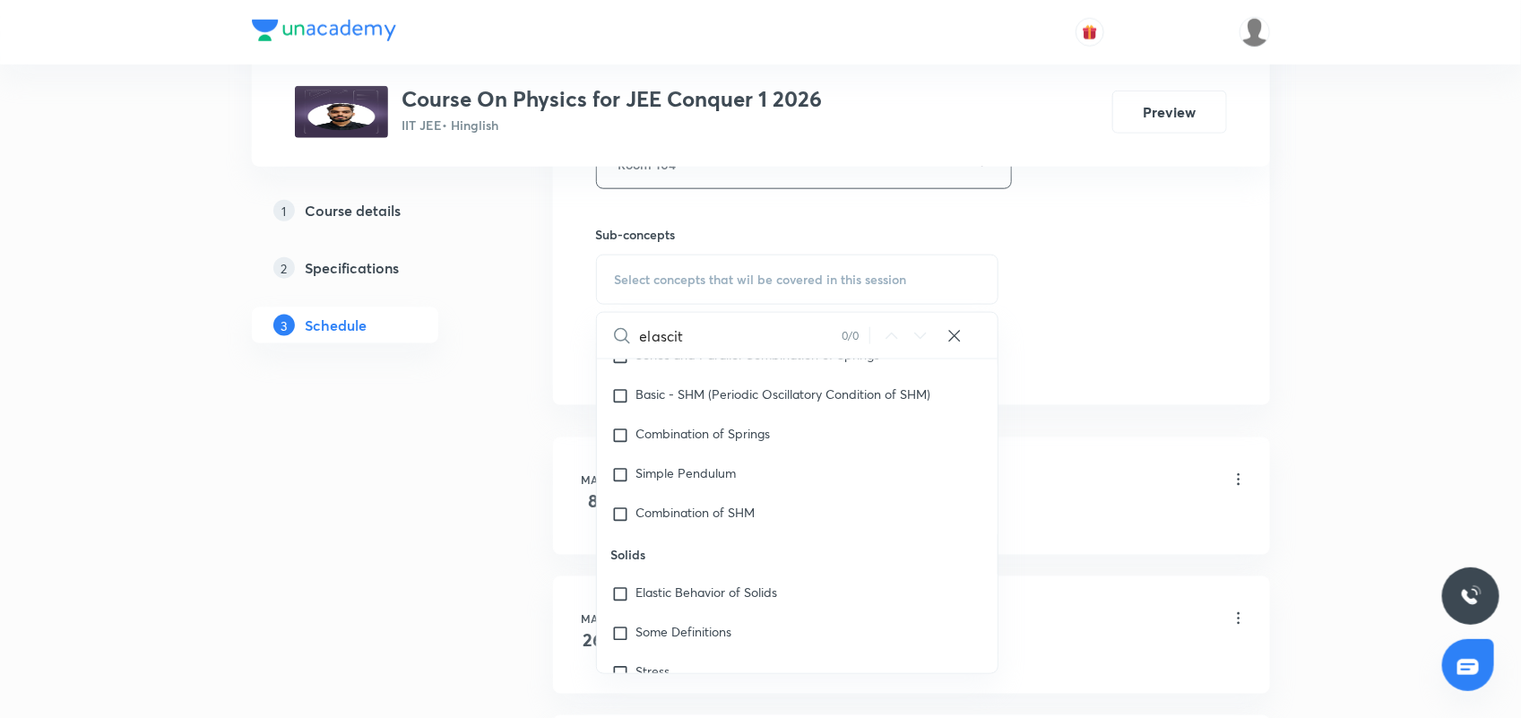
scroll to position [896, 0]
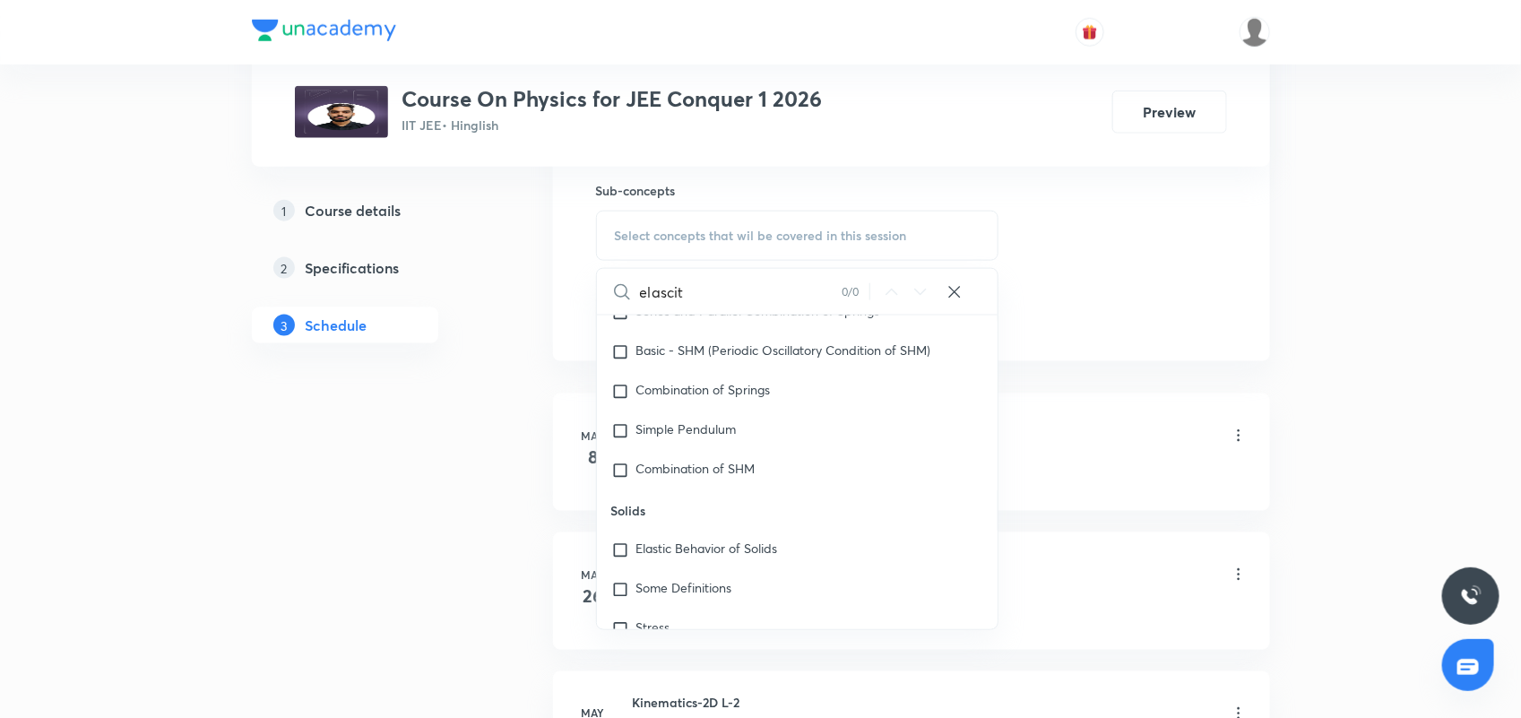
drag, startPoint x: 715, startPoint y: 290, endPoint x: 592, endPoint y: 315, distance: 126.2
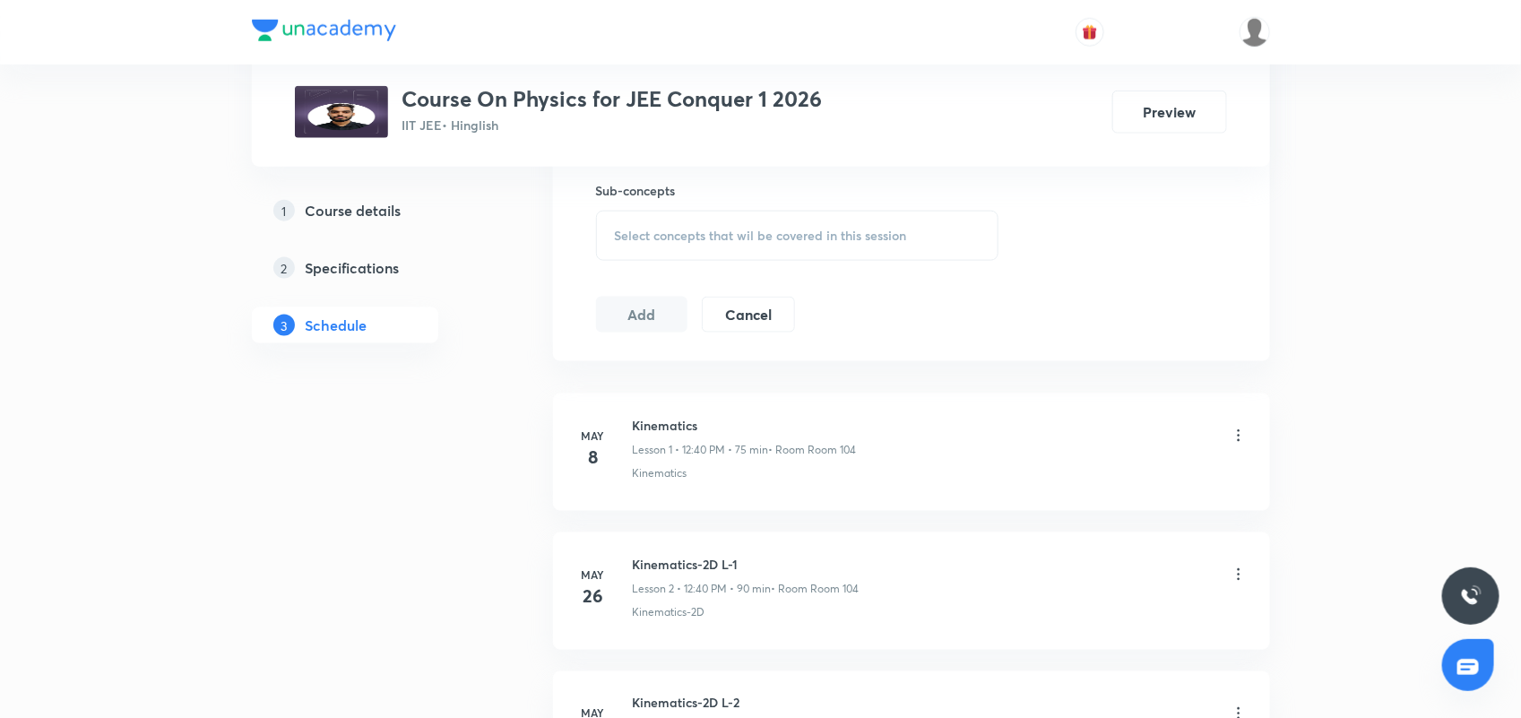
drag, startPoint x: 709, startPoint y: 236, endPoint x: 704, endPoint y: 247, distance: 12.8
click at [706, 236] on span "Select concepts that wil be covered in this session" at bounding box center [761, 236] width 292 height 14
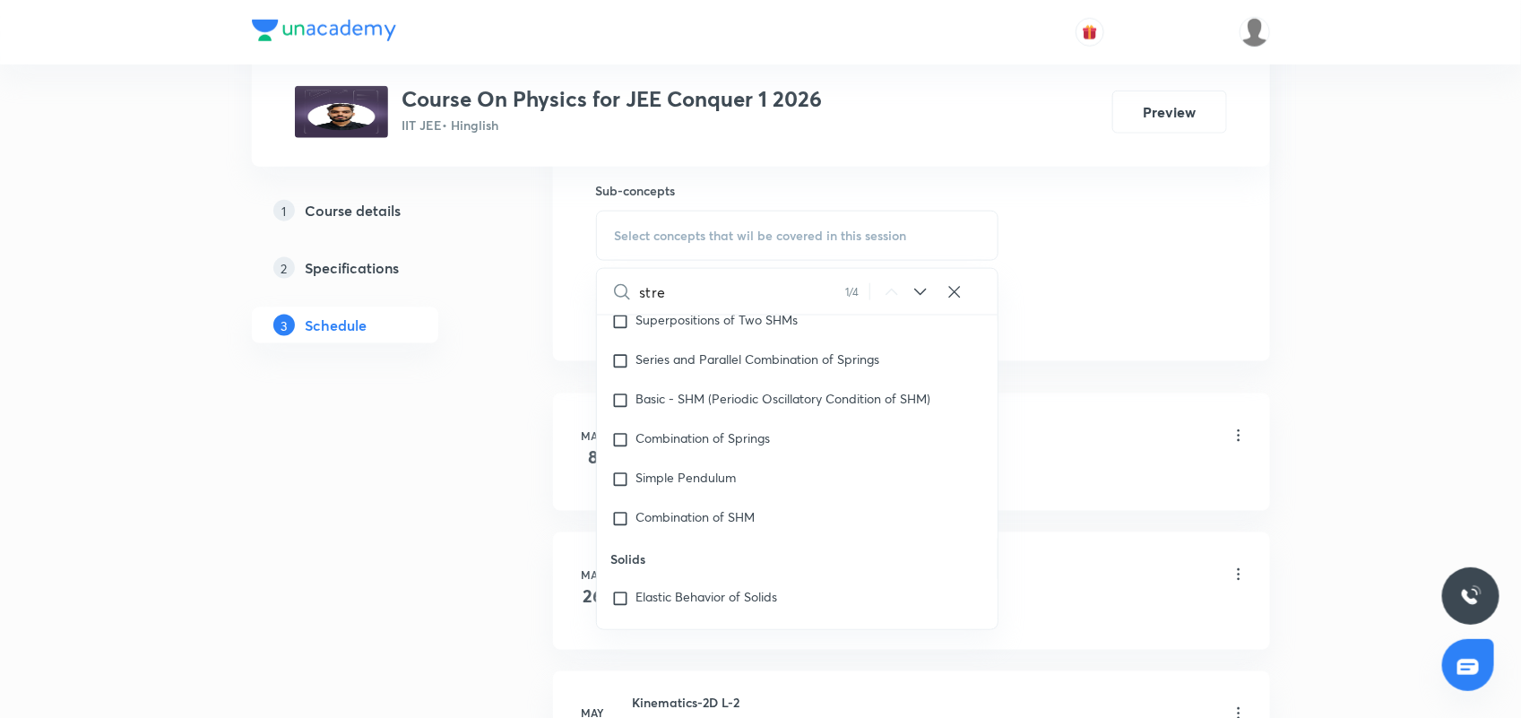
scroll to position [7034, 0]
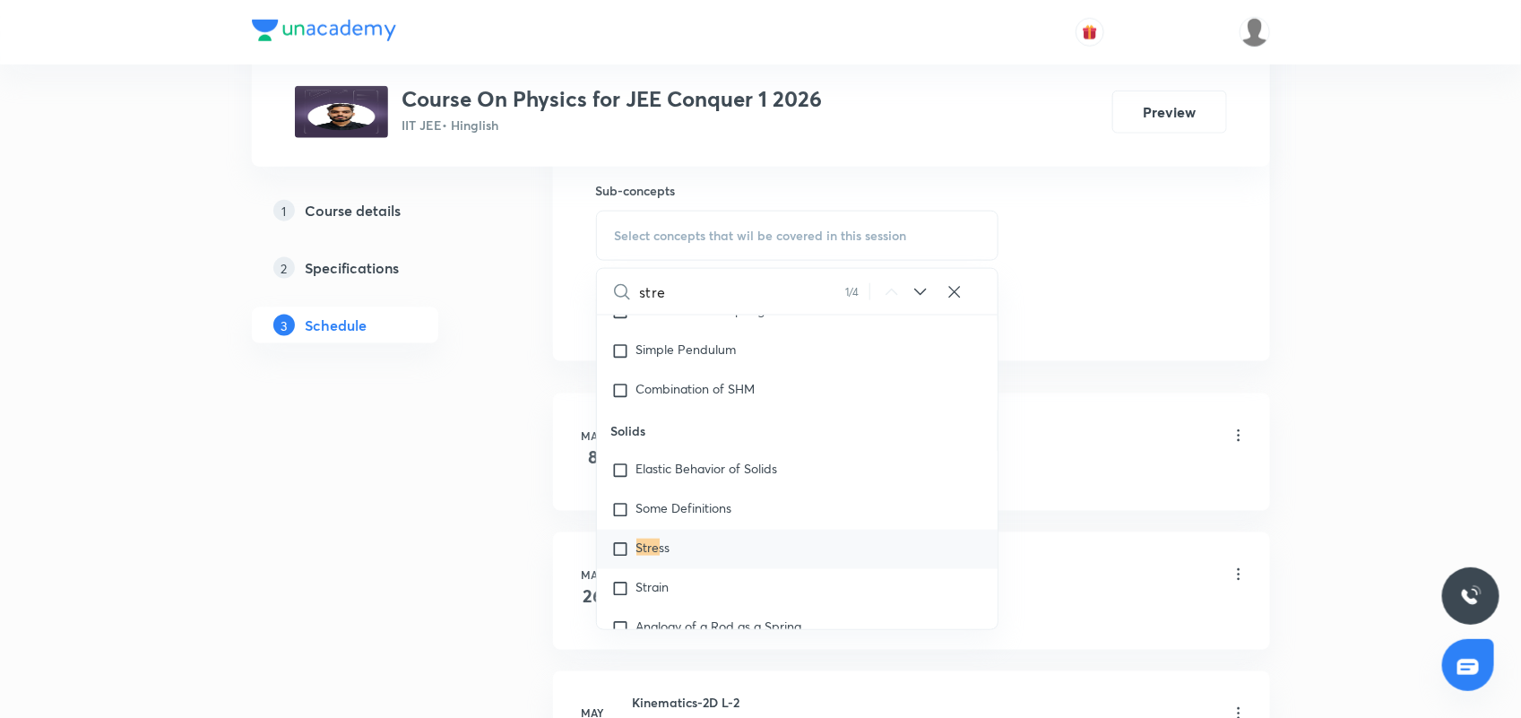
type input "stre"
click at [710, 539] on div "Stre ss" at bounding box center [798, 549] width 402 height 39
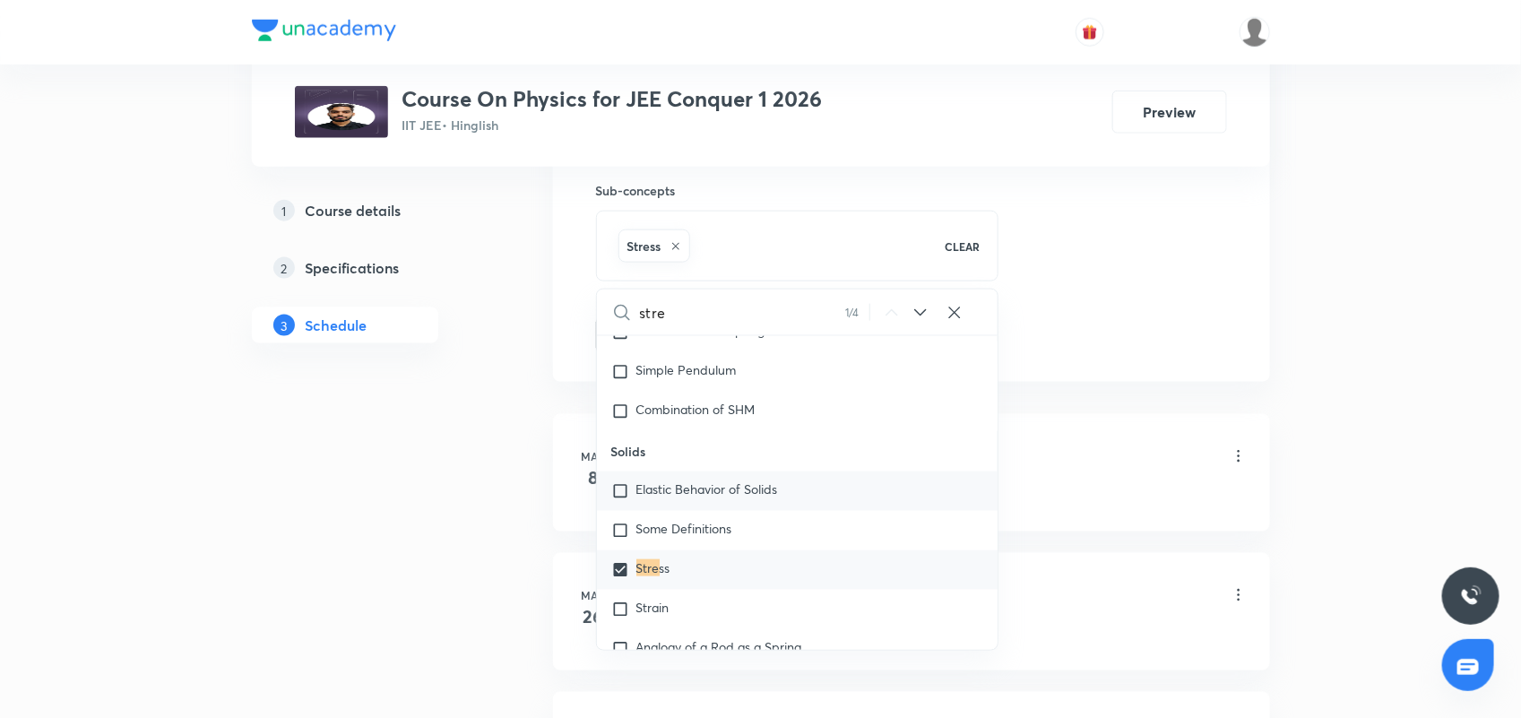
scroll to position [7146, 0]
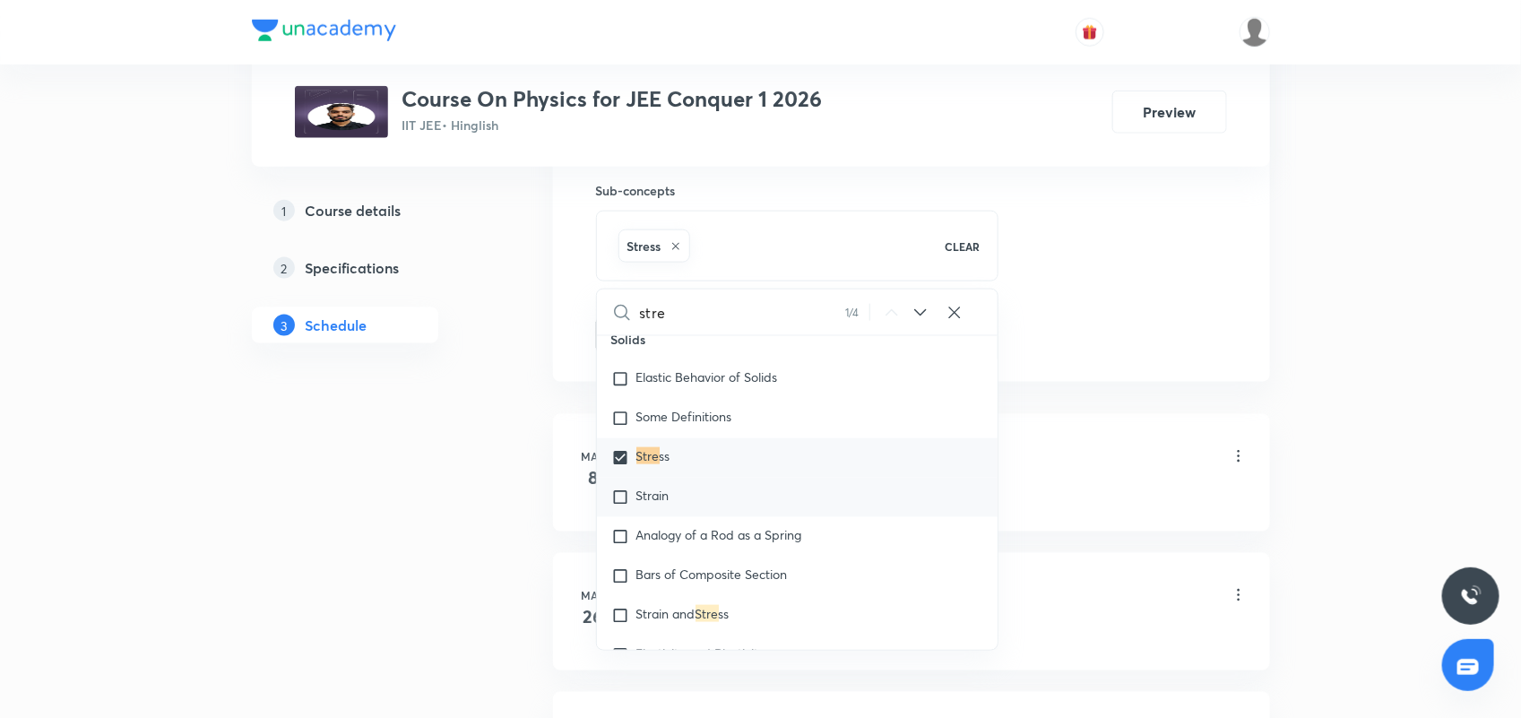
click at [682, 495] on div "Strain" at bounding box center [798, 497] width 402 height 39
checkbox input "true"
drag, startPoint x: 1172, startPoint y: 314, endPoint x: 1149, endPoint y: 315, distance: 22.4
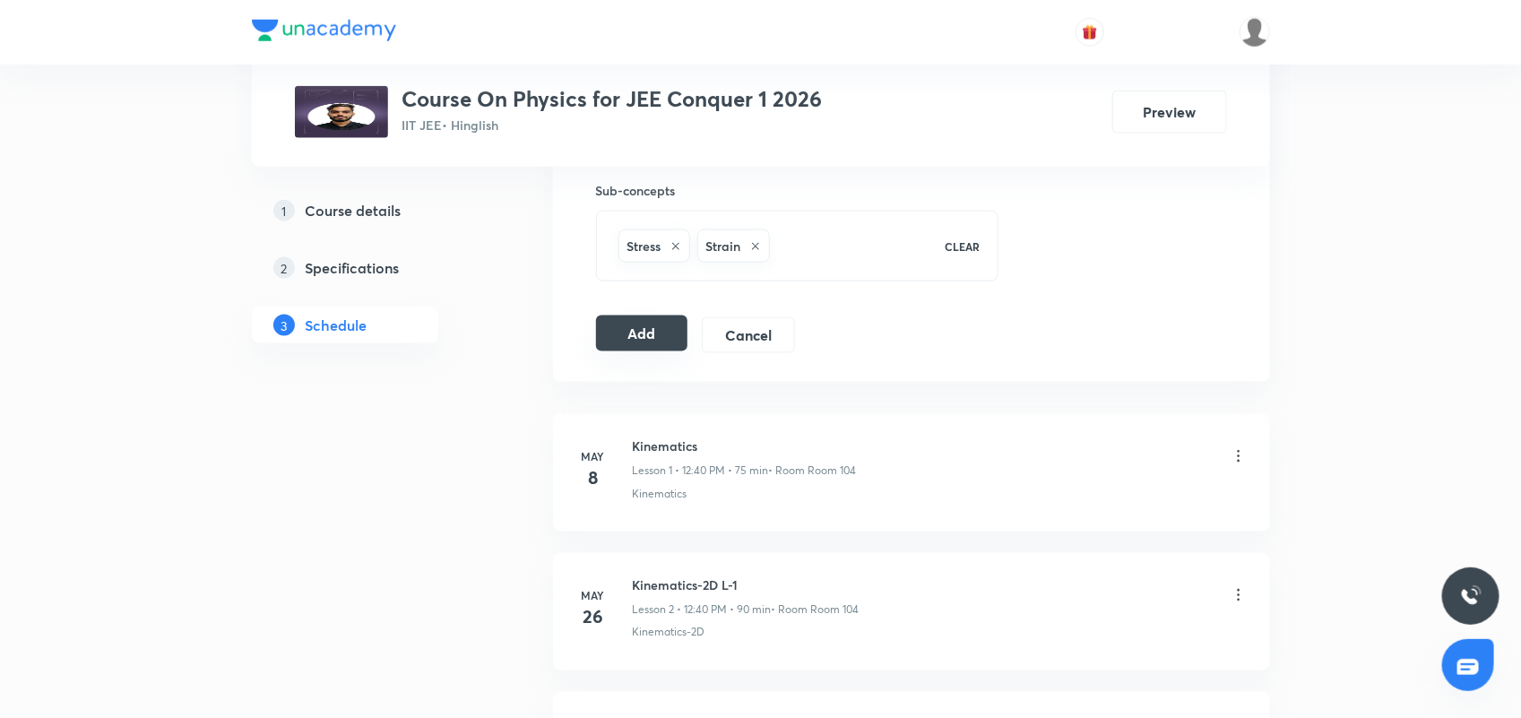
click at [628, 325] on button "Add" at bounding box center [642, 334] width 92 height 36
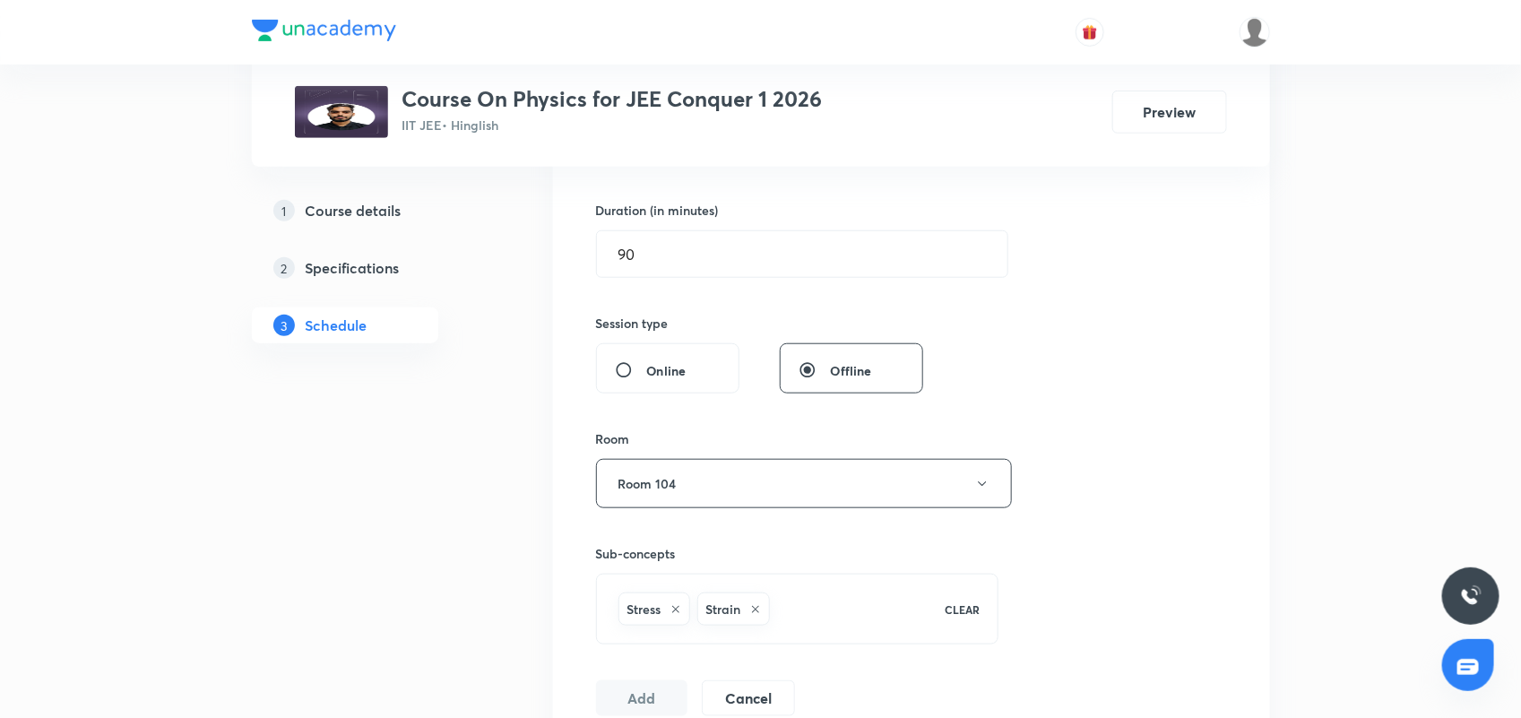
scroll to position [224, 0]
